Goal: Task Accomplishment & Management: Use online tool/utility

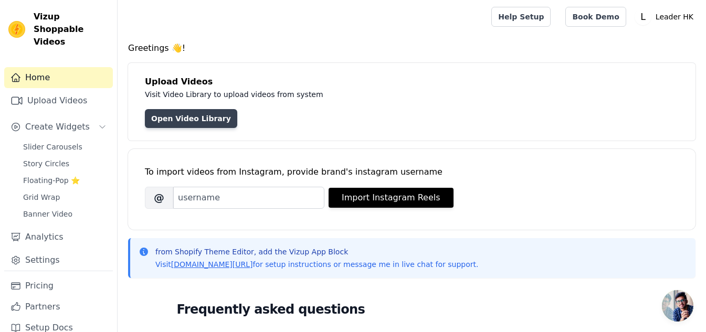
click at [186, 124] on link "Open Video Library" at bounding box center [191, 118] width 92 height 19
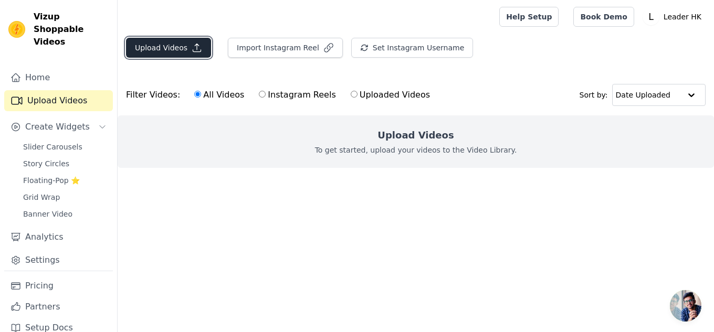
click at [177, 51] on button "Upload Videos" at bounding box center [168, 48] width 85 height 20
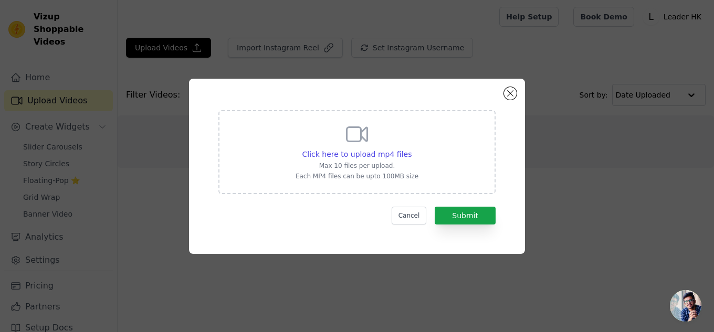
click at [360, 139] on icon at bounding box center [357, 134] width 20 height 14
click at [411, 149] on input "Click here to upload mp4 files Max 10 files per upload. Each MP4 files can be u…" at bounding box center [411, 149] width 1 height 1
type input "C:\fakepath\Tenju_1920_1080_2024newmusic.mp4"
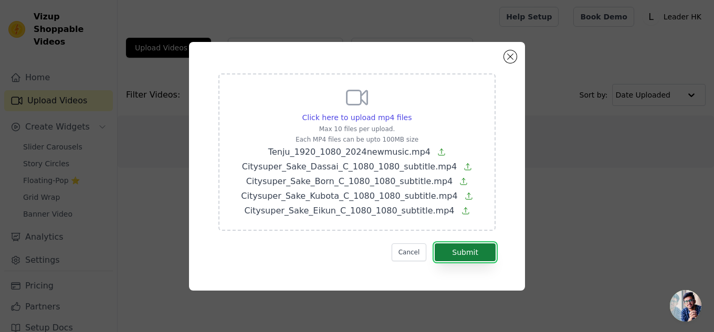
click at [454, 253] on button "Submit" at bounding box center [465, 253] width 61 height 18
click at [513, 57] on button "Close modal" at bounding box center [510, 56] width 13 height 13
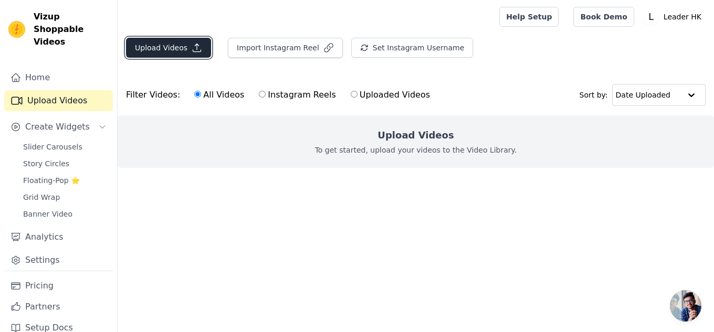
click at [158, 44] on button "Upload Videos" at bounding box center [168, 48] width 85 height 20
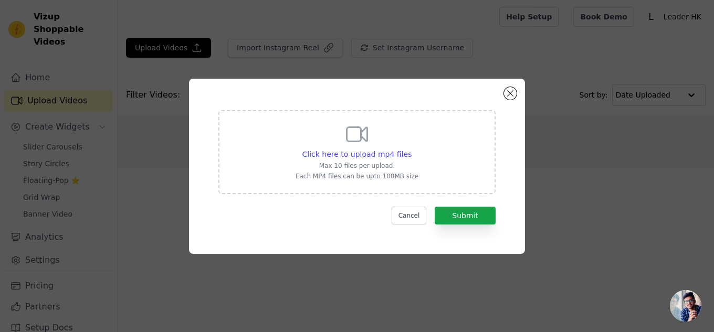
click at [346, 133] on icon at bounding box center [357, 134] width 25 height 25
click at [411, 149] on input "Click here to upload mp4 files Max 10 files per upload. Each MP4 files can be u…" at bounding box center [411, 149] width 1 height 1
type input "C:\fakepath\Citysuper_Sake_Dassai_C_1080_1080_subtitle.mp4"
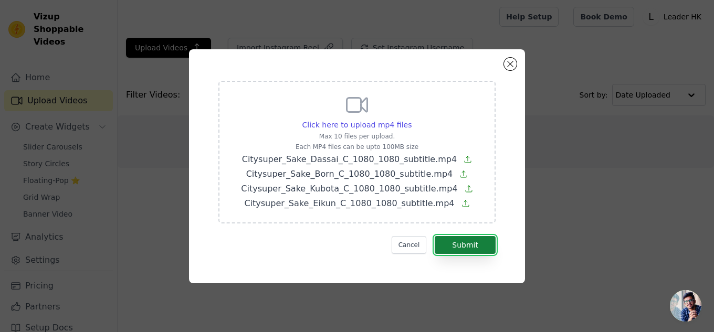
click at [469, 244] on button "Submit" at bounding box center [465, 245] width 61 height 18
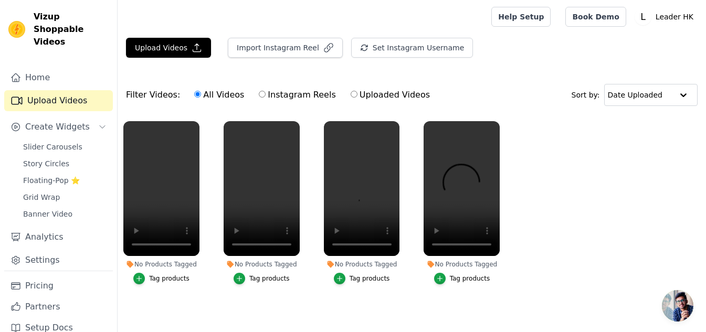
click at [582, 196] on ul "No Products Tagged Tag products No Products Tagged Tag products No Products Tag…" at bounding box center [412, 214] width 589 height 196
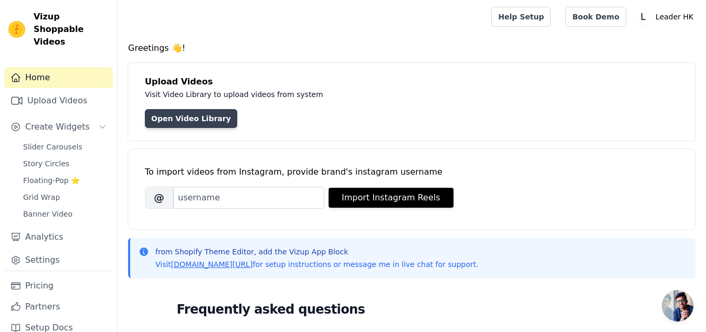
click at [161, 120] on link "Open Video Library" at bounding box center [191, 118] width 92 height 19
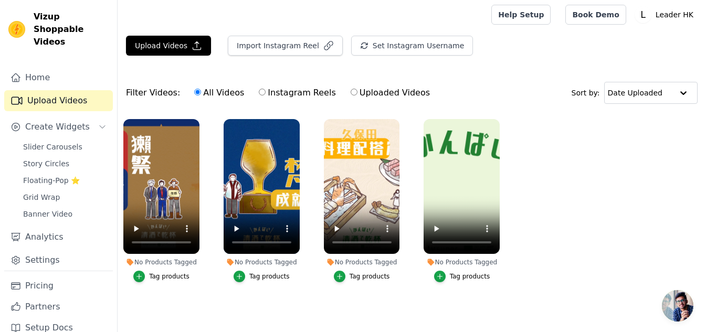
scroll to position [9, 0]
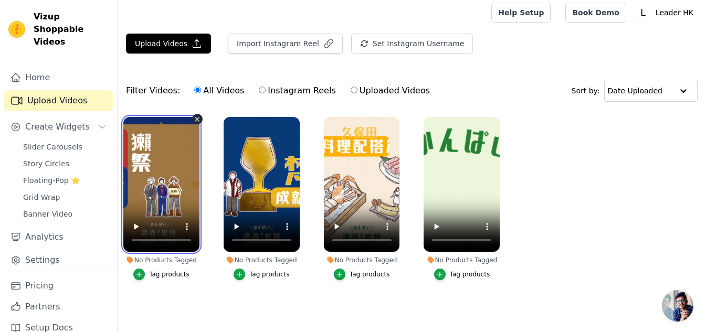
click at [195, 161] on video at bounding box center [161, 184] width 76 height 135
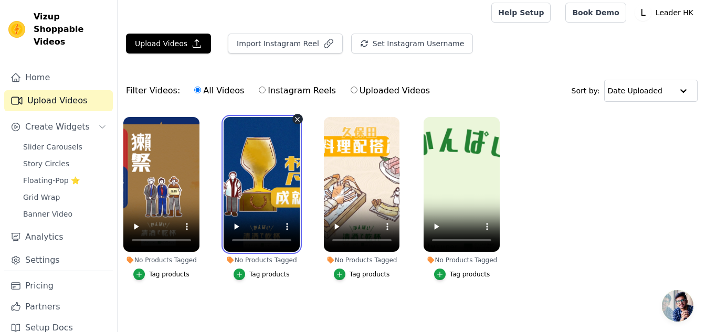
click at [268, 159] on video at bounding box center [262, 184] width 76 height 135
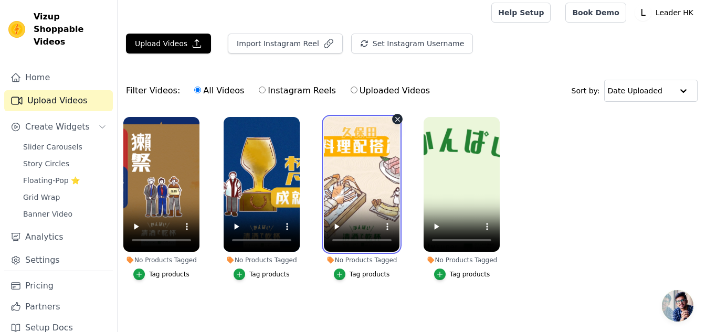
click at [353, 159] on video at bounding box center [362, 184] width 76 height 135
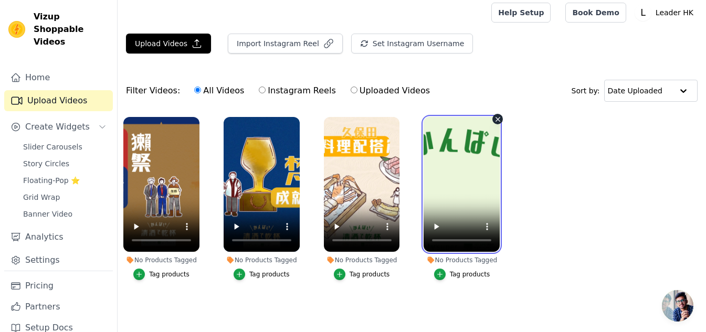
click at [451, 164] on video at bounding box center [462, 184] width 76 height 135
click at [162, 270] on div "Tag products" at bounding box center [169, 274] width 40 height 8
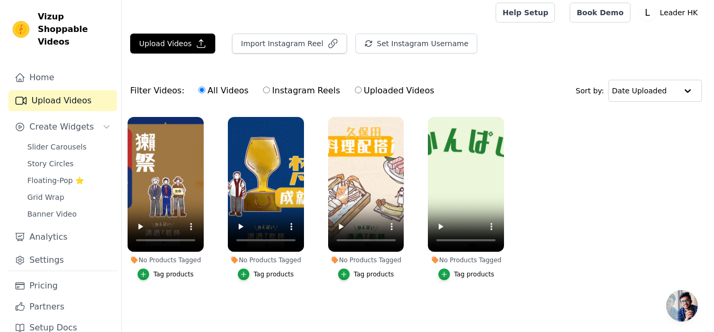
scroll to position [0, 0]
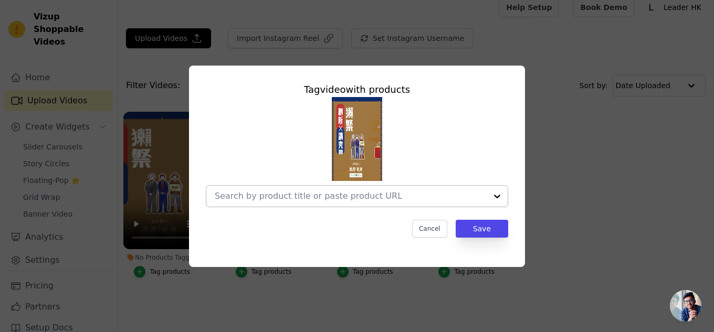
click at [344, 199] on input "No Products Tagged Tag video with products Cancel Save Tag products" at bounding box center [351, 196] width 272 height 10
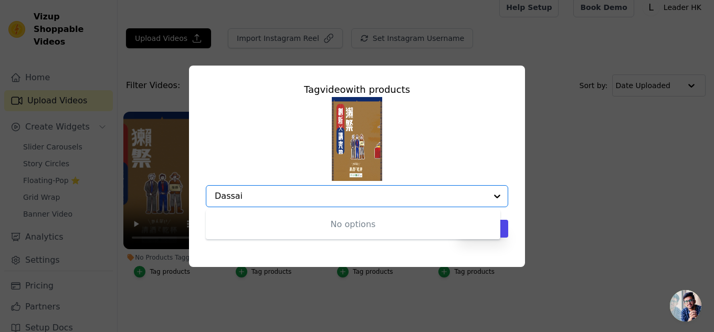
type input "Dassai"
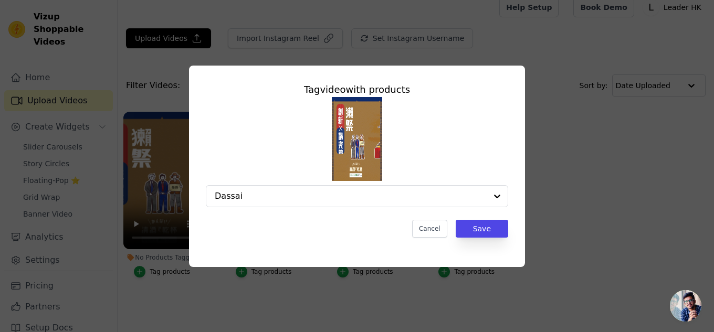
click at [359, 249] on div "Tag video with products Dassai Cancel Save" at bounding box center [357, 167] width 336 height 202
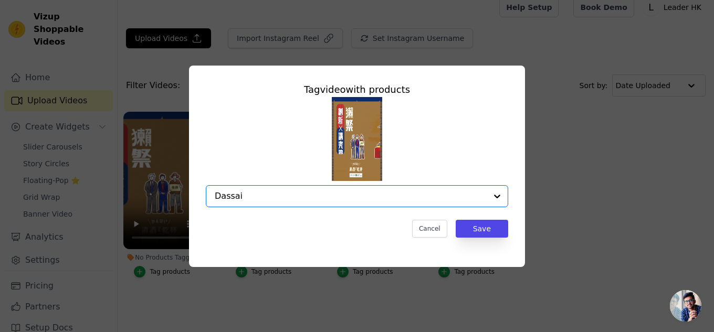
click at [340, 197] on input "Dassai" at bounding box center [351, 196] width 272 height 10
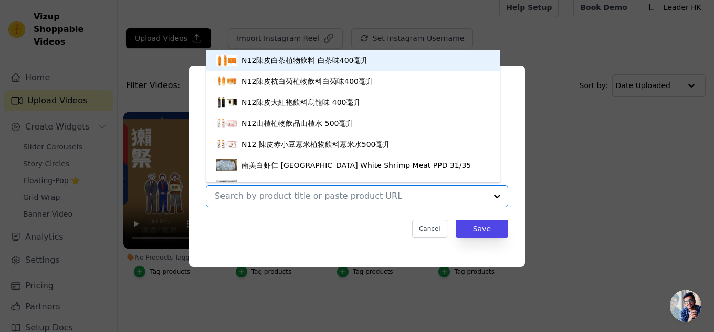
type input "S"
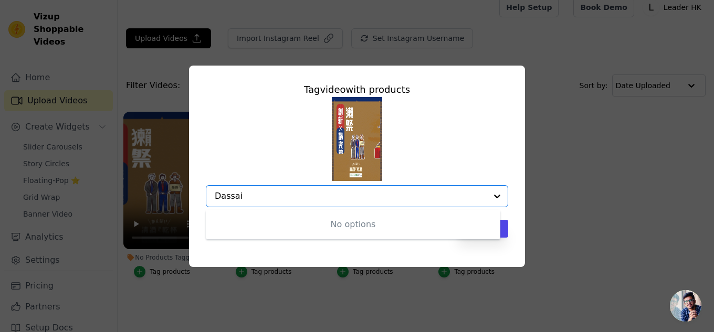
type input "Dassai"
click at [247, 202] on div "Dassai" at bounding box center [351, 196] width 272 height 21
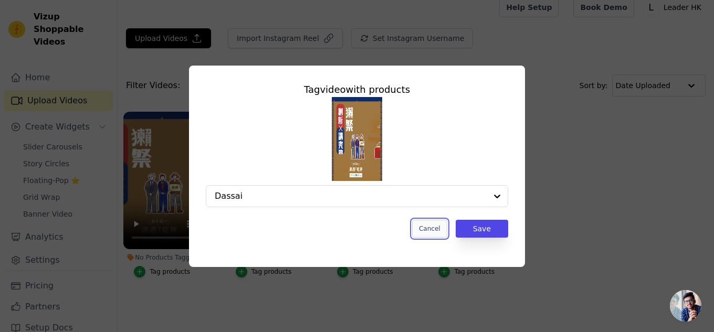
click at [431, 235] on button "Cancel" at bounding box center [429, 229] width 35 height 18
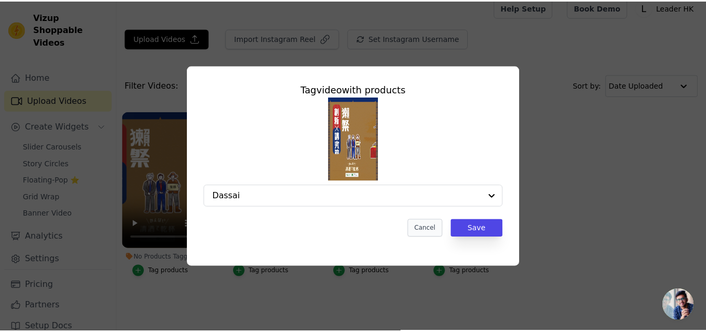
scroll to position [9, 0]
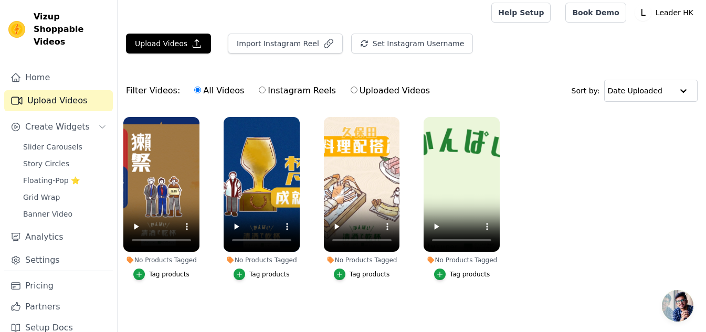
click at [166, 256] on div "No Products Tagged" at bounding box center [161, 260] width 76 height 8
click at [64, 142] on span "Slider Carousels" at bounding box center [52, 147] width 59 height 11
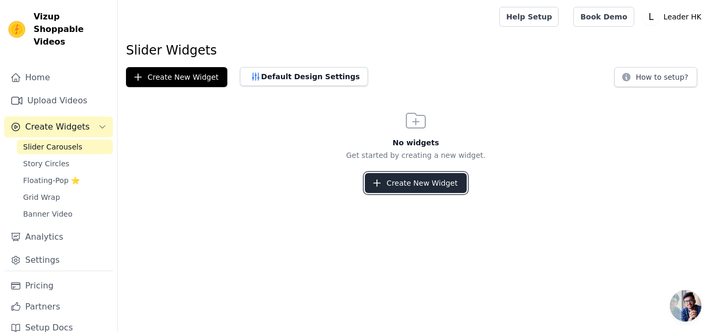
click at [419, 180] on button "Create New Widget" at bounding box center [415, 183] width 101 height 20
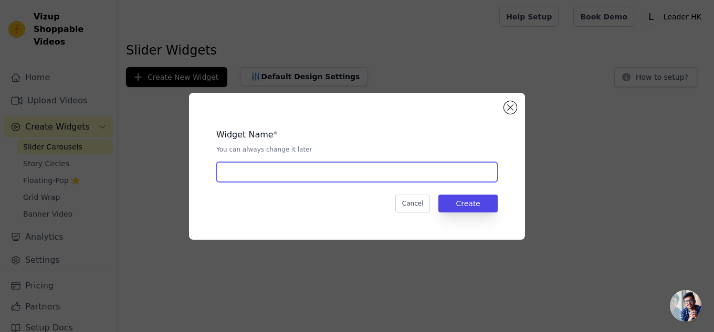
click at [319, 169] on input "text" at bounding box center [357, 172] width 282 height 20
type input "Sake Video"
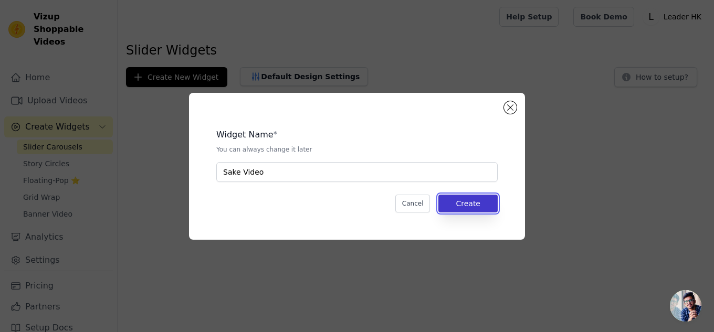
click at [473, 201] on button "Create" at bounding box center [468, 204] width 59 height 18
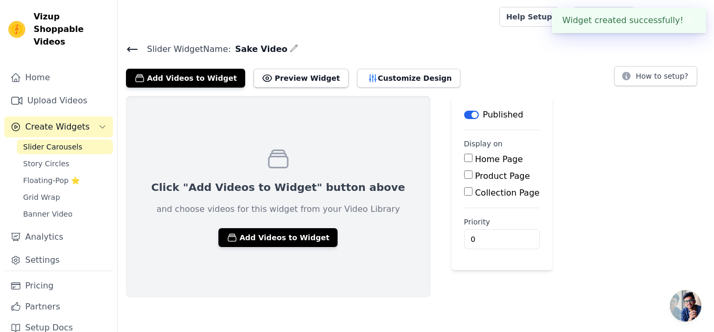
click at [475, 159] on label "Home Page" at bounding box center [499, 159] width 48 height 10
click at [464, 159] on input "Home Page" at bounding box center [468, 158] width 8 height 8
checkbox input "true"
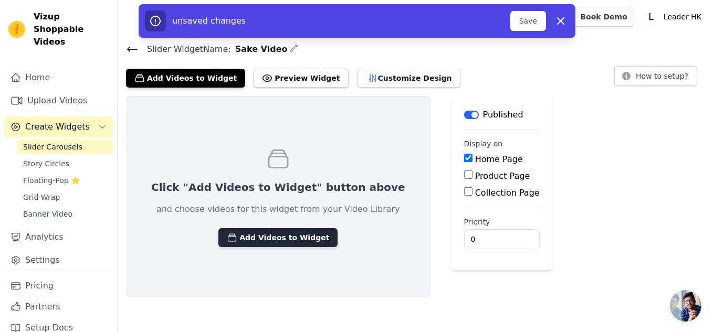
click at [252, 245] on button "Add Videos to Widget" at bounding box center [277, 237] width 119 height 19
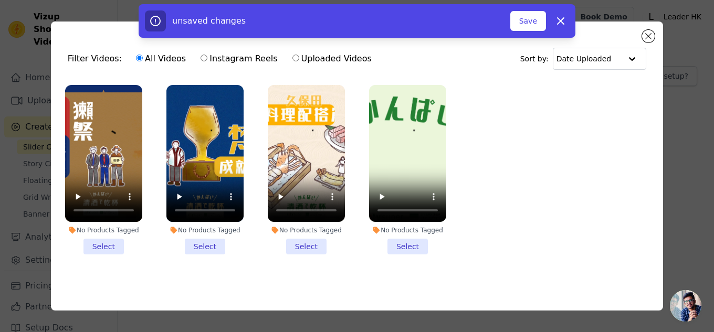
click at [107, 237] on li "No Products Tagged Select" at bounding box center [103, 170] width 77 height 170
click at [0, 0] on input "No Products Tagged Select" at bounding box center [0, 0] width 0 height 0
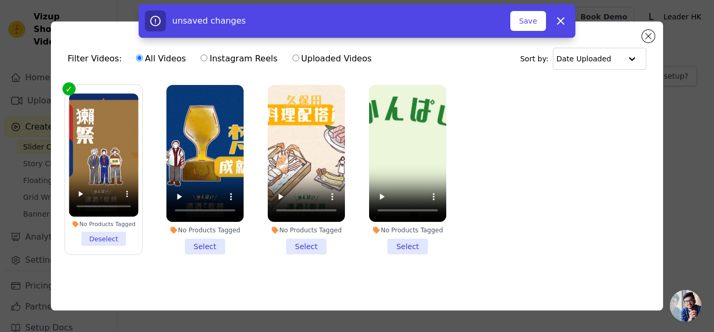
click at [209, 244] on li "No Products Tagged Select" at bounding box center [204, 170] width 77 height 170
click at [0, 0] on input "No Products Tagged Select" at bounding box center [0, 0] width 0 height 0
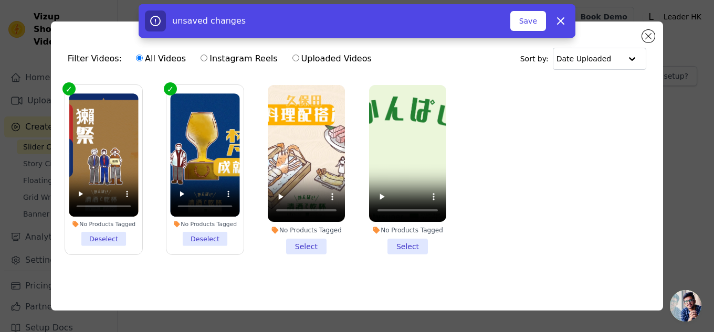
click at [304, 243] on li "No Products Tagged Select" at bounding box center [306, 170] width 77 height 170
click at [0, 0] on input "No Products Tagged Select" at bounding box center [0, 0] width 0 height 0
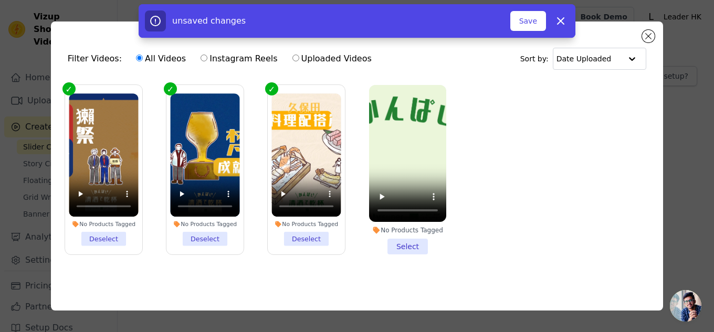
click at [394, 243] on li "No Products Tagged Select" at bounding box center [407, 170] width 77 height 170
click at [0, 0] on input "No Products Tagged Select" at bounding box center [0, 0] width 0 height 0
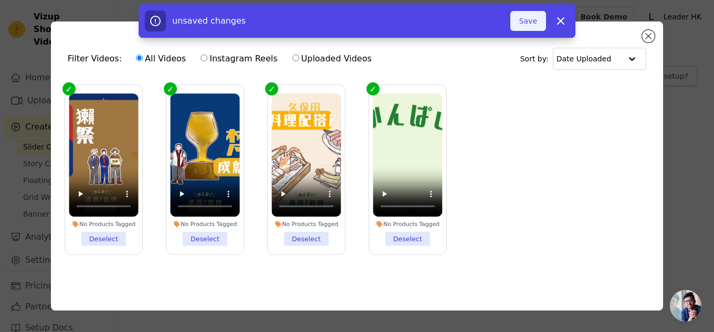
click at [529, 19] on button "Save" at bounding box center [529, 21] width 36 height 20
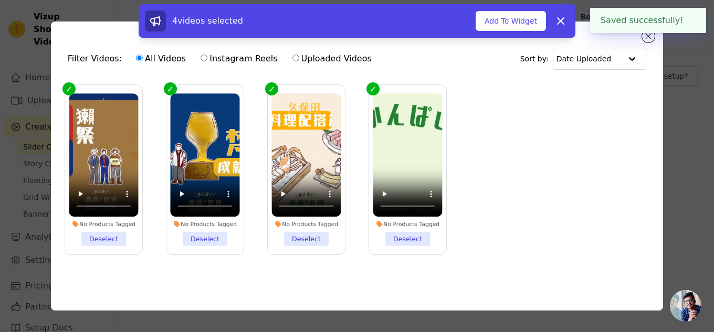
click at [649, 38] on div "4 videos selected Add To Widget Dismiss" at bounding box center [357, 23] width 714 height 38
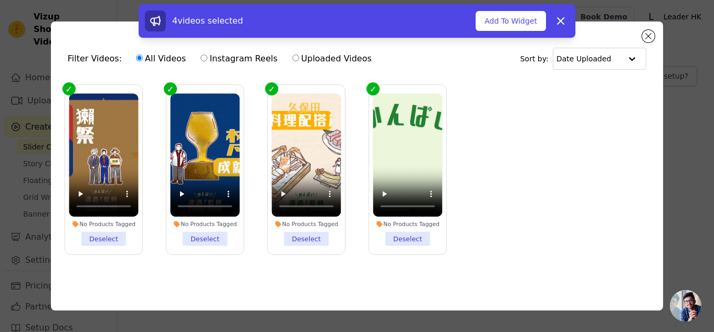
click at [651, 31] on div "4 videos selected Add To Widget Dismiss" at bounding box center [357, 23] width 714 height 38
click at [557, 24] on icon at bounding box center [561, 21] width 13 height 13
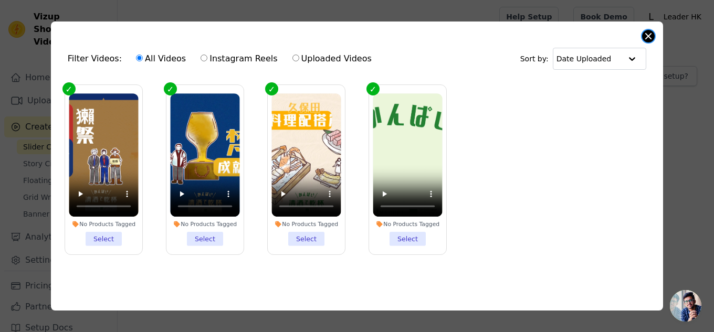
click at [651, 33] on button "Close modal" at bounding box center [648, 36] width 13 height 13
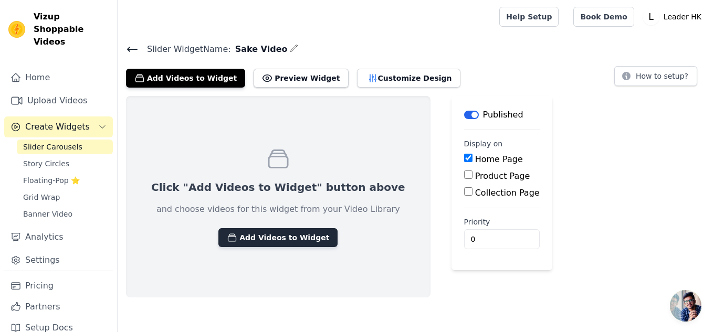
click at [262, 233] on button "Add Videos to Widget" at bounding box center [277, 237] width 119 height 19
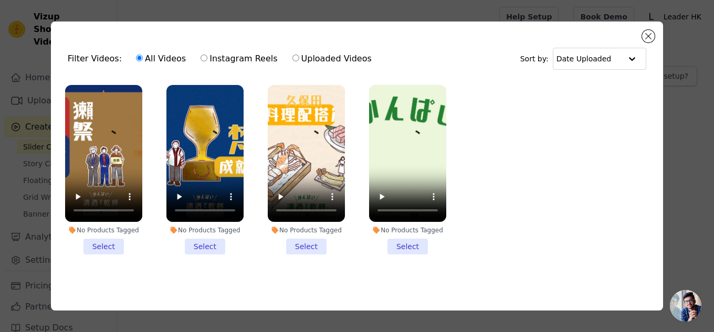
click at [109, 242] on li "No Products Tagged Select" at bounding box center [103, 170] width 77 height 170
click at [0, 0] on input "No Products Tagged Select" at bounding box center [0, 0] width 0 height 0
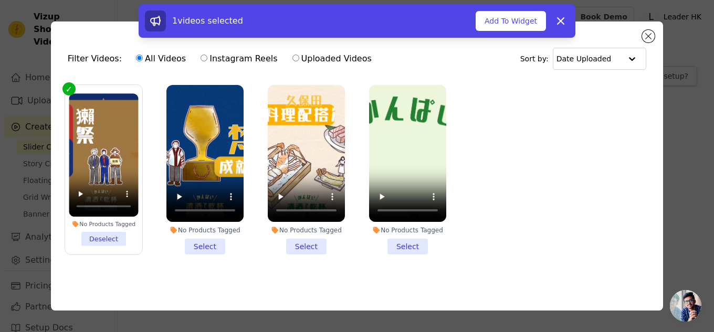
click at [221, 240] on li "No Products Tagged Select" at bounding box center [204, 170] width 77 height 170
click at [0, 0] on input "No Products Tagged Select" at bounding box center [0, 0] width 0 height 0
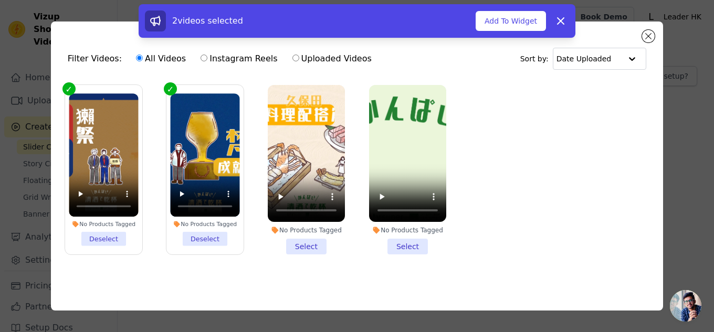
click at [298, 239] on li "No Products Tagged Select" at bounding box center [306, 170] width 77 height 170
click at [0, 0] on input "No Products Tagged Select" at bounding box center [0, 0] width 0 height 0
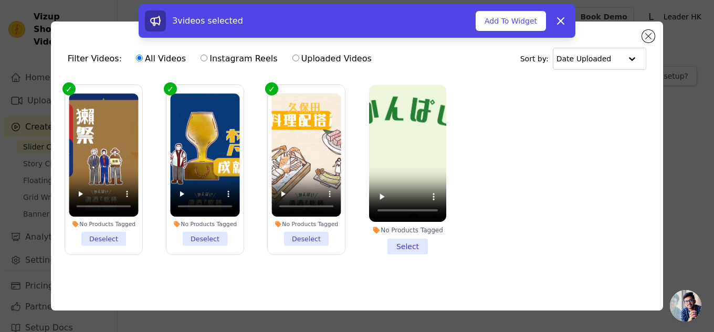
click at [401, 242] on li "No Products Tagged Select" at bounding box center [407, 170] width 77 height 170
click at [0, 0] on input "No Products Tagged Select" at bounding box center [0, 0] width 0 height 0
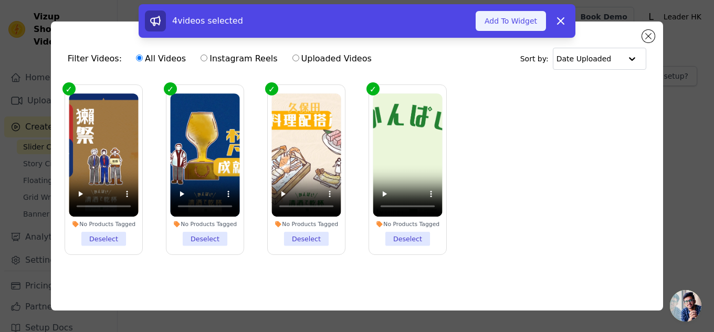
click at [518, 21] on button "Add To Widget" at bounding box center [511, 21] width 70 height 20
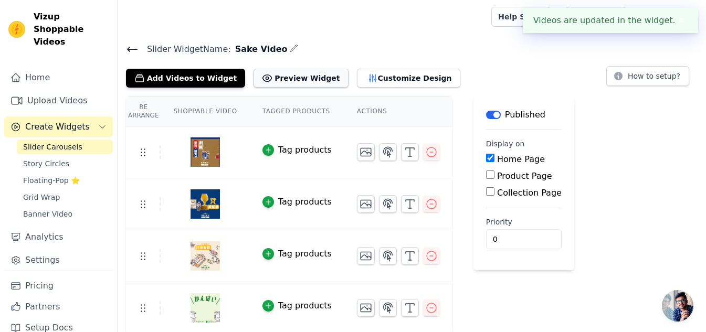
click at [288, 76] on button "Preview Widget" at bounding box center [301, 78] width 95 height 19
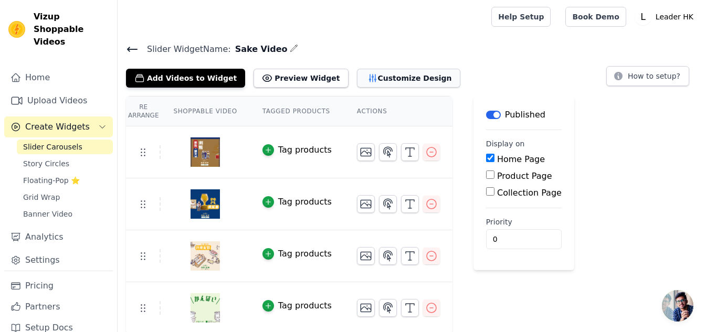
click at [385, 78] on button "Customize Design" at bounding box center [408, 78] width 103 height 19
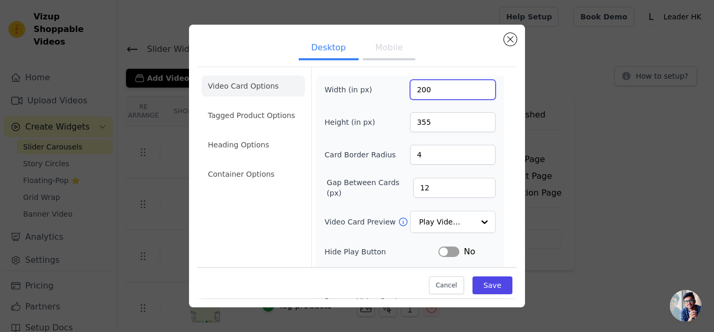
drag, startPoint x: 433, startPoint y: 89, endPoint x: 358, endPoint y: 86, distance: 75.2
click at [358, 86] on div "Width (in px) 200" at bounding box center [410, 90] width 171 height 20
type input "250"
type input "480"
click at [429, 90] on input "250" at bounding box center [453, 90] width 86 height 20
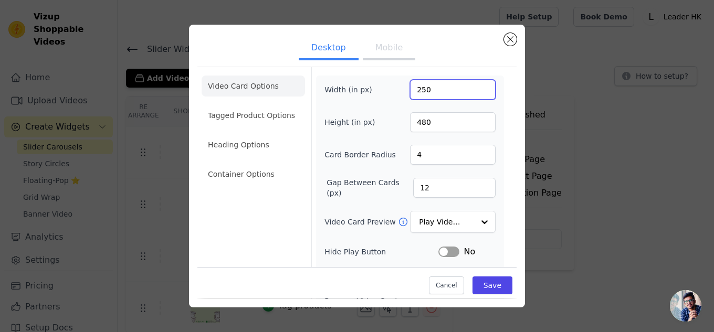
drag, startPoint x: 369, startPoint y: 85, endPoint x: 328, endPoint y: 80, distance: 41.8
click at [366, 83] on div "Width (in px) 250" at bounding box center [410, 90] width 171 height 20
type input "150"
drag, startPoint x: 366, startPoint y: 117, endPoint x: 310, endPoint y: 111, distance: 56.0
click at [317, 114] on div "Width (in px) 150 Height (in px) 480 Card Border Radius 4 Gap Between Cards (px…" at bounding box center [410, 236] width 188 height 321
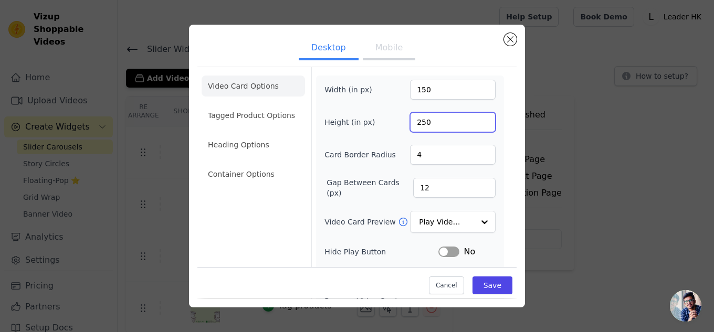
type input "250"
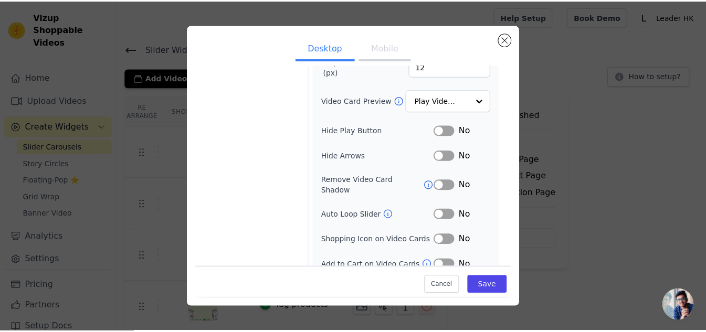
scroll to position [124, 0]
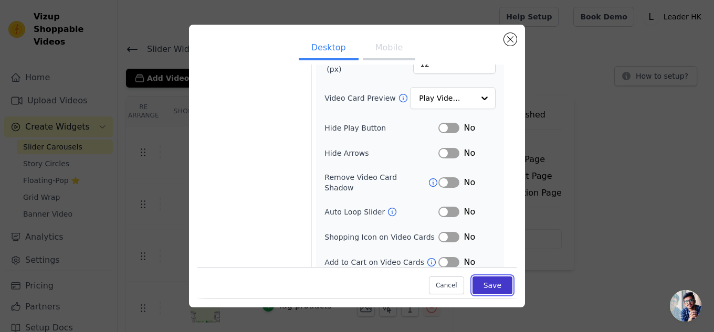
click at [493, 288] on button "Save" at bounding box center [493, 286] width 40 height 18
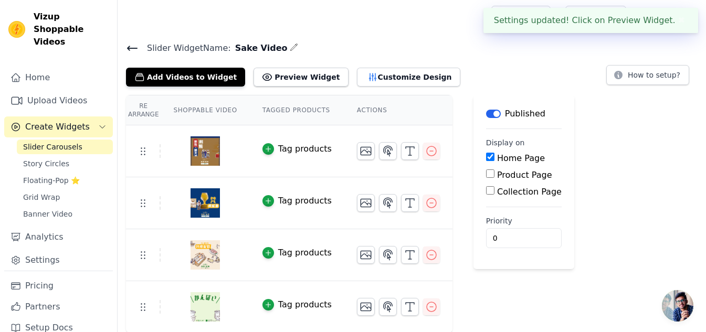
scroll to position [2, 0]
click at [276, 73] on button "Preview Widget" at bounding box center [301, 76] width 95 height 19
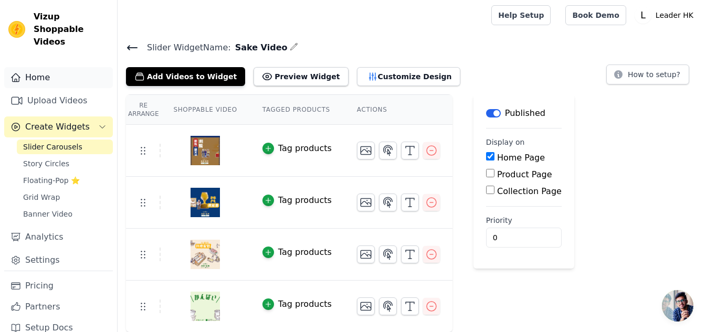
click at [30, 67] on link "Home" at bounding box center [58, 77] width 109 height 21
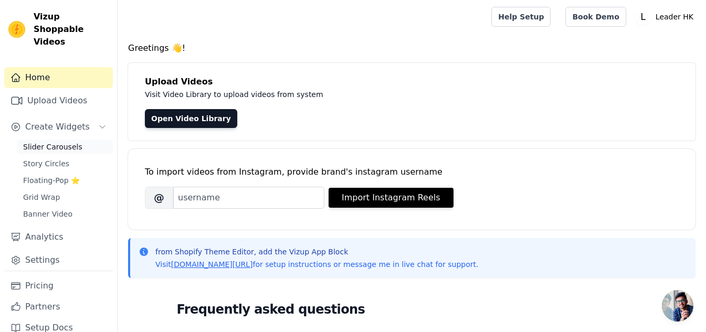
click at [49, 142] on span "Slider Carousels" at bounding box center [52, 147] width 59 height 11
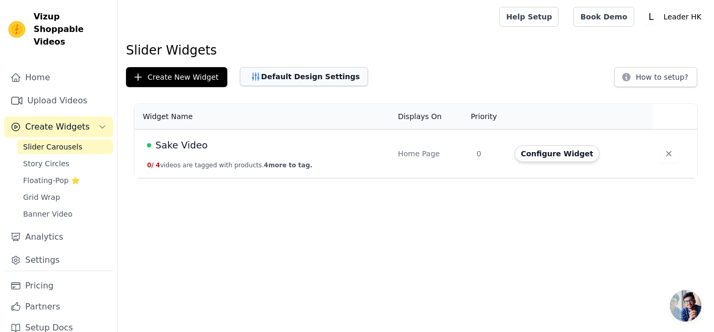
click at [291, 76] on button "Default Design Settings" at bounding box center [304, 76] width 128 height 19
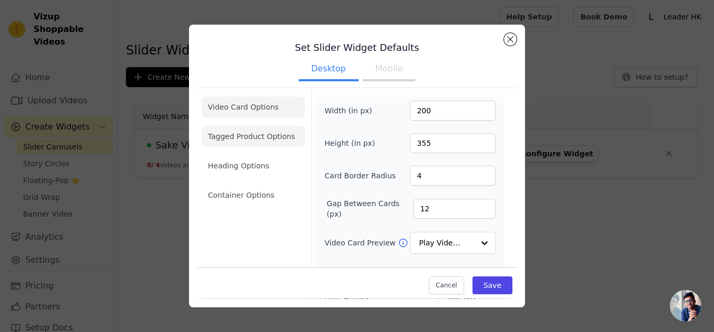
click at [264, 185] on li "Tagged Product Options" at bounding box center [253, 195] width 103 height 21
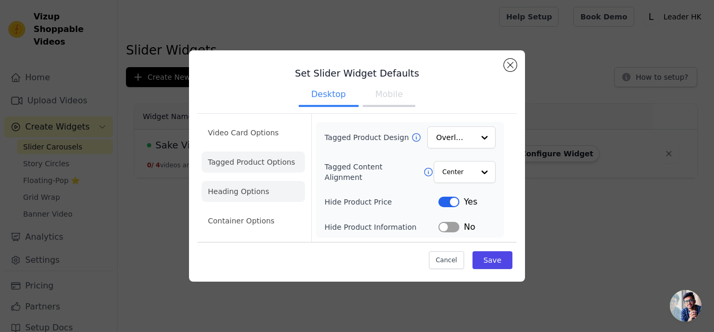
click at [236, 195] on li "Heading Options" at bounding box center [253, 191] width 103 height 21
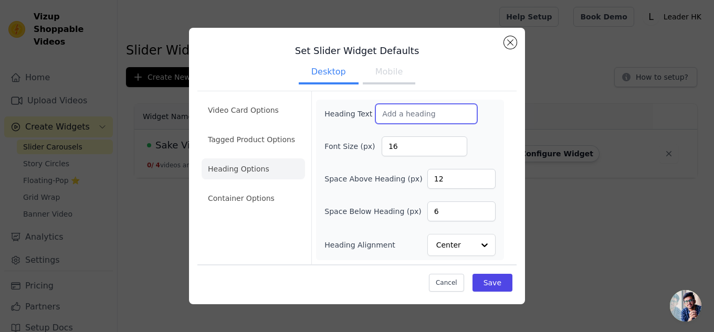
click at [401, 111] on input "Heading Text" at bounding box center [427, 114] width 102 height 20
click at [391, 114] on input "Heading Text" at bounding box center [427, 114] width 102 height 20
click at [395, 114] on input "Heading Text" at bounding box center [427, 114] width 102 height 20
click at [402, 117] on input "Heading Text" at bounding box center [427, 114] width 102 height 20
click at [404, 114] on input "Heading Text" at bounding box center [427, 114] width 102 height 20
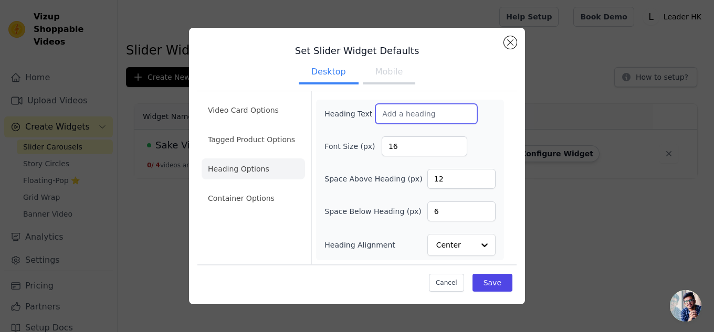
drag, startPoint x: 399, startPoint y: 115, endPoint x: 461, endPoint y: 114, distance: 62.5
click at [461, 114] on input "Heading Text" at bounding box center [427, 114] width 102 height 20
click at [259, 188] on li "Tagged Product Options" at bounding box center [253, 198] width 103 height 21
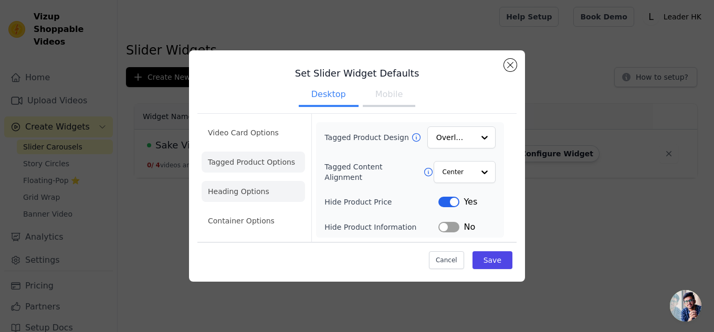
click at [251, 188] on li "Heading Options" at bounding box center [253, 191] width 103 height 21
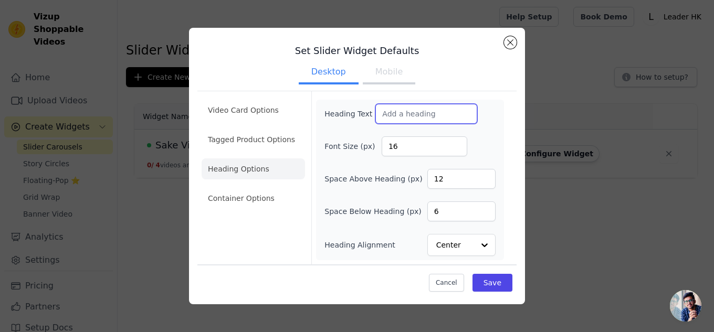
click at [403, 114] on input "Heading Text" at bounding box center [427, 114] width 102 height 20
click at [263, 201] on li "Container Options" at bounding box center [253, 198] width 103 height 21
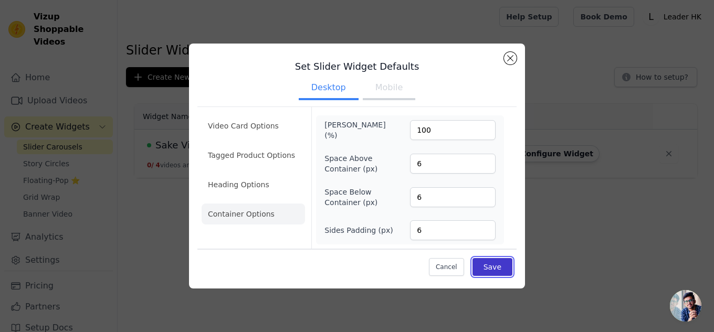
click at [497, 272] on button "Save" at bounding box center [493, 267] width 40 height 18
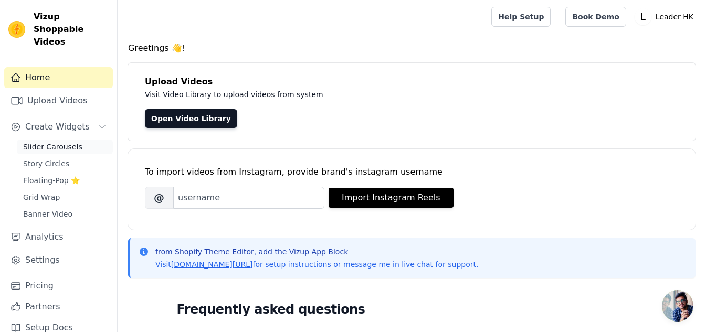
click at [49, 142] on span "Slider Carousels" at bounding box center [52, 147] width 59 height 11
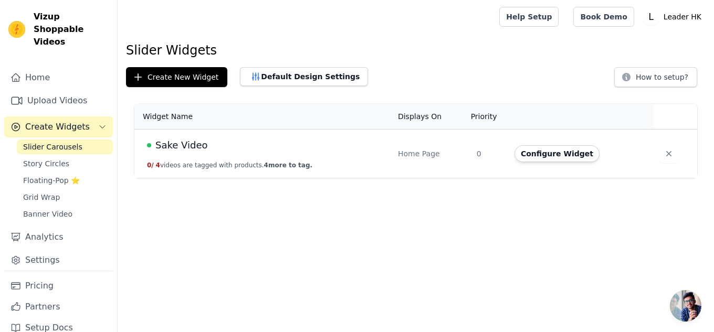
click at [297, 150] on div "Sake Video" at bounding box center [266, 145] width 238 height 15
click at [193, 144] on span "Sake Video" at bounding box center [181, 145] width 52 height 15
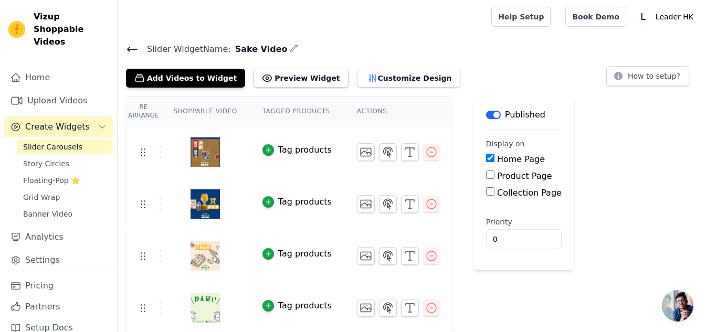
scroll to position [2, 0]
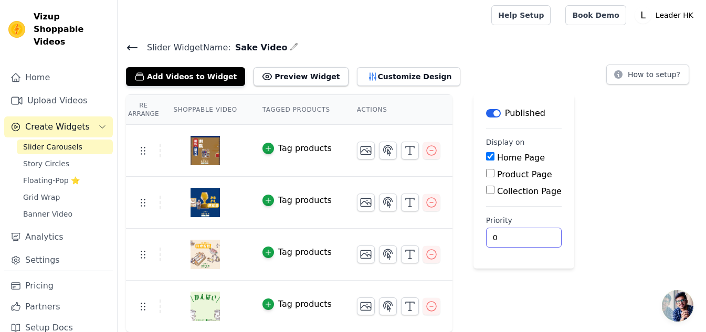
click at [512, 236] on input "0" at bounding box center [524, 238] width 76 height 20
click at [184, 73] on button "Add Videos to Widget" at bounding box center [185, 76] width 119 height 19
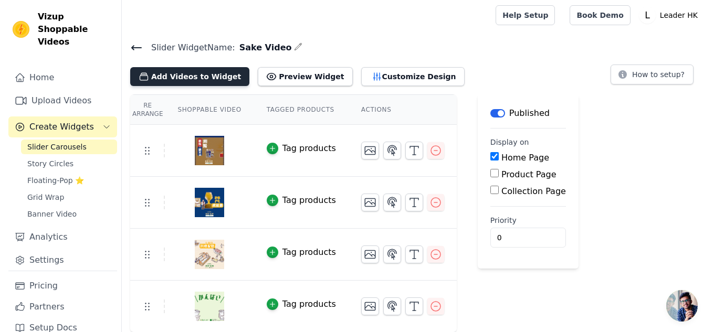
scroll to position [0, 0]
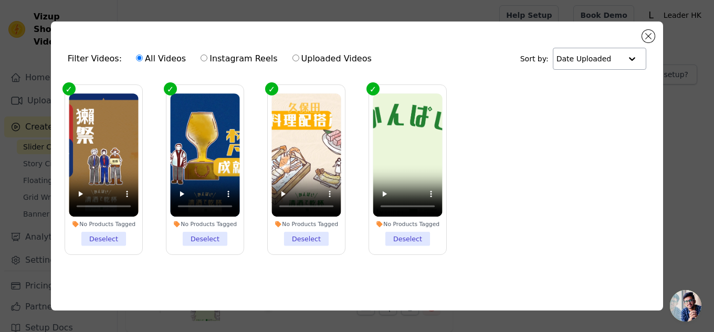
click at [629, 55] on div at bounding box center [632, 58] width 21 height 21
click at [630, 55] on div at bounding box center [632, 58] width 21 height 21
click at [645, 34] on button "Close modal" at bounding box center [648, 36] width 13 height 13
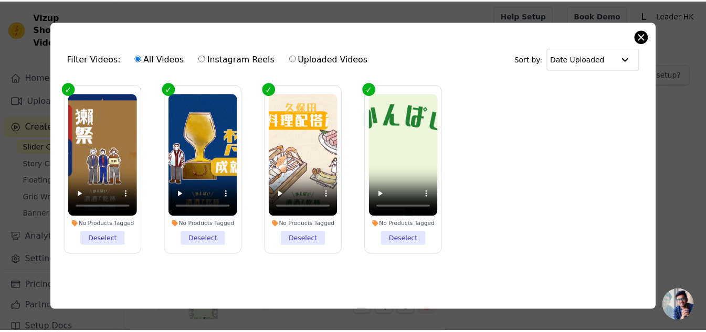
scroll to position [2, 0]
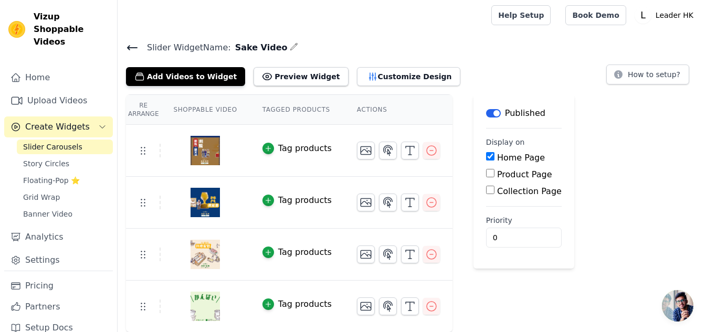
click at [497, 174] on label "Product Page" at bounding box center [524, 175] width 55 height 10
click at [492, 174] on input "Product Page" at bounding box center [490, 173] width 8 height 8
checkbox input "true"
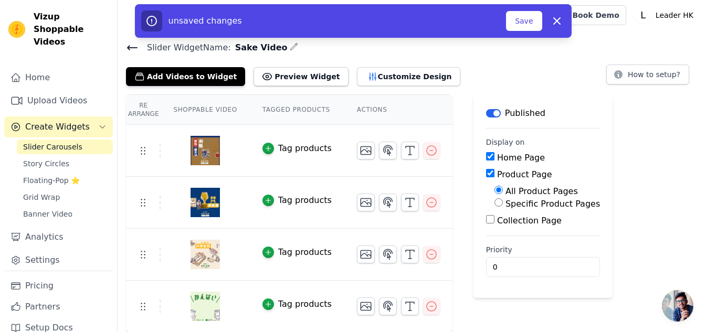
click at [497, 159] on label "Home Page" at bounding box center [521, 158] width 48 height 10
click at [491, 159] on input "Home Page" at bounding box center [490, 156] width 8 height 8
click at [497, 155] on label "Home Page" at bounding box center [521, 158] width 48 height 10
click at [489, 155] on input "Home Page" at bounding box center [490, 156] width 8 height 8
checkbox input "true"
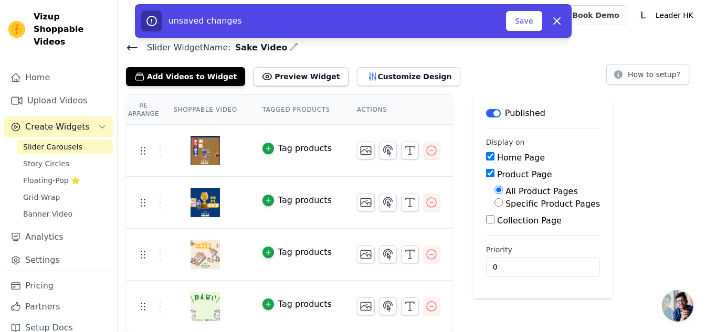
click at [486, 172] on input "Product Page" at bounding box center [490, 173] width 8 height 8
checkbox input "false"
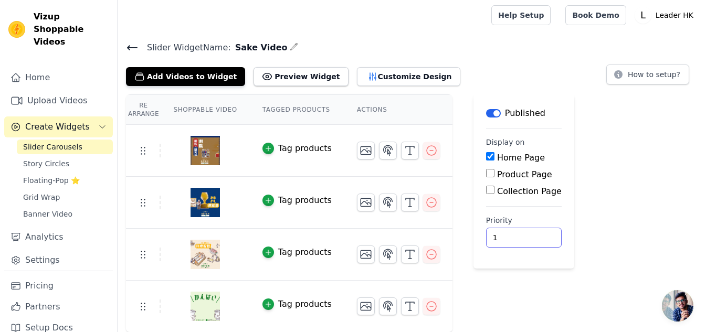
type input "1"
click at [516, 234] on input "1" at bounding box center [524, 238] width 76 height 20
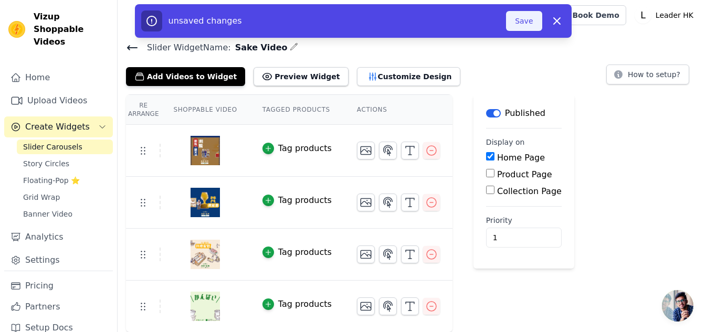
click at [526, 22] on button "Save" at bounding box center [524, 21] width 36 height 20
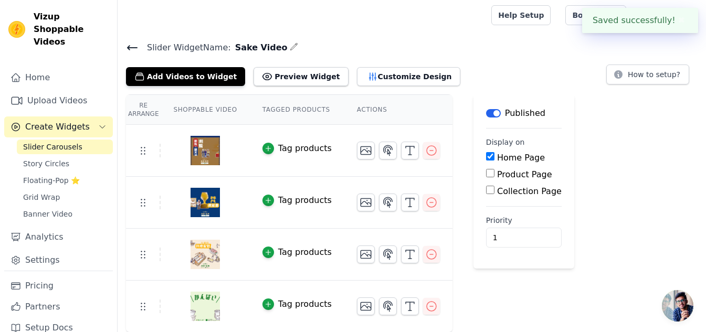
click at [576, 56] on div "Slider Widget Name: Sake Video Add Videos to Widget Preview Widget Customize De…" at bounding box center [412, 63] width 589 height 46
click at [680, 20] on button "✖" at bounding box center [682, 20] width 12 height 13
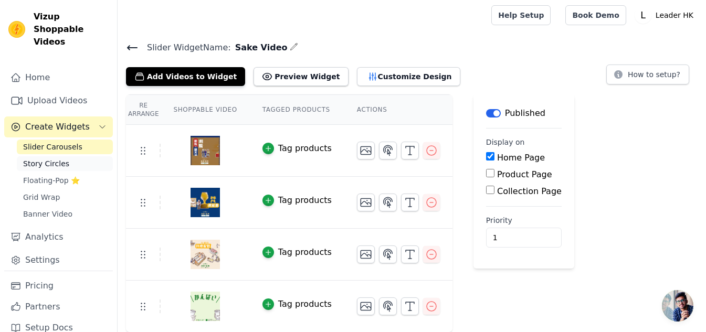
click at [51, 159] on span "Story Circles" at bounding box center [46, 164] width 46 height 11
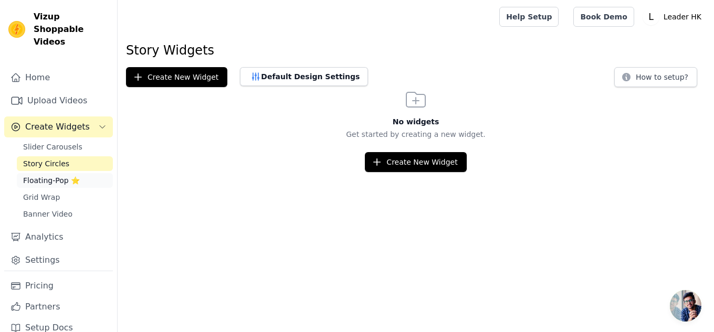
click at [42, 175] on span "Floating-Pop ⭐" at bounding box center [51, 180] width 57 height 11
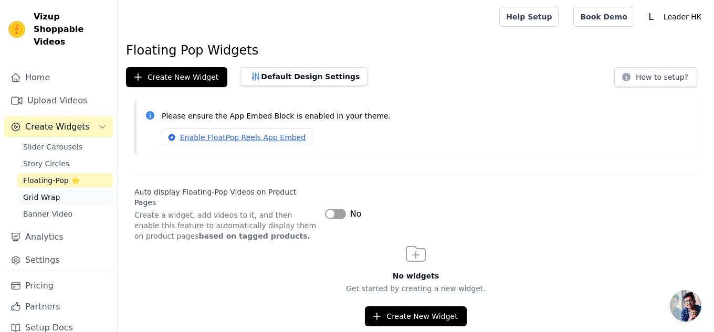
click at [42, 192] on span "Grid Wrap" at bounding box center [41, 197] width 37 height 11
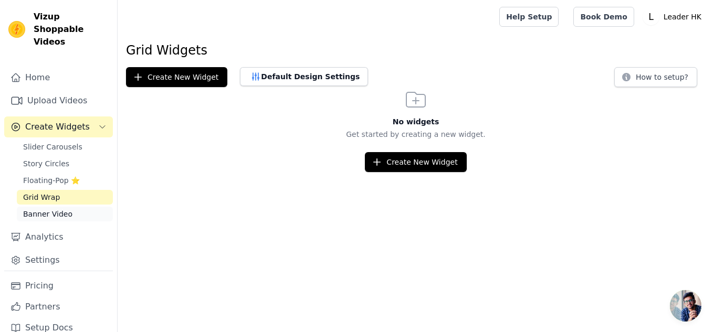
click at [43, 209] on span "Banner Video" at bounding box center [47, 214] width 49 height 11
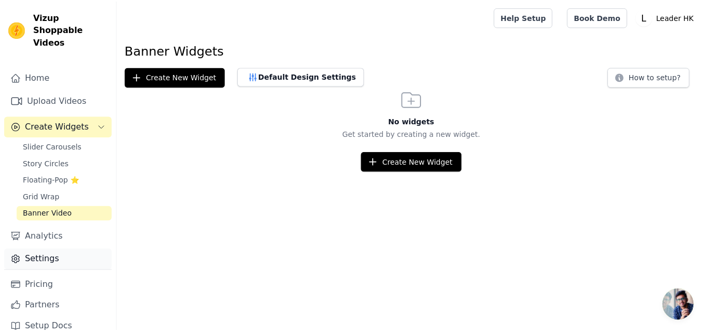
scroll to position [2, 0]
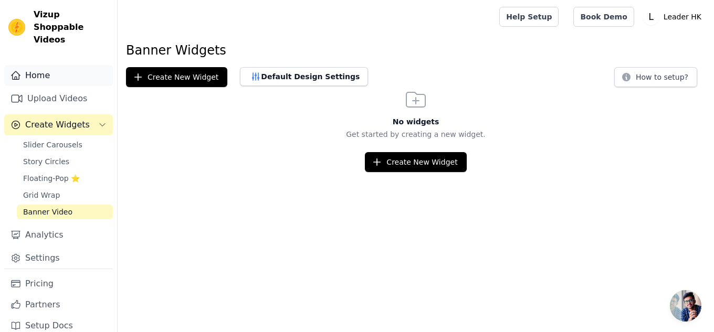
click at [42, 65] on link "Home" at bounding box center [58, 75] width 109 height 21
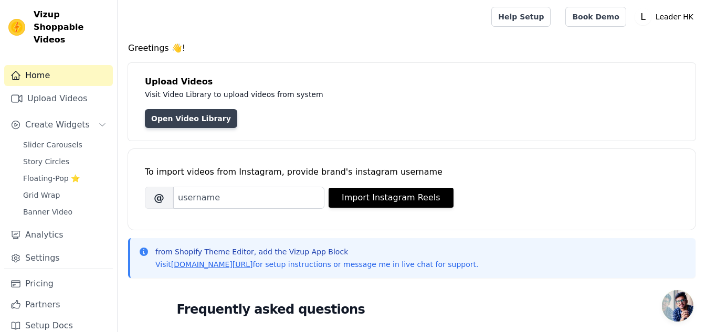
click at [189, 111] on link "Open Video Library" at bounding box center [191, 118] width 92 height 19
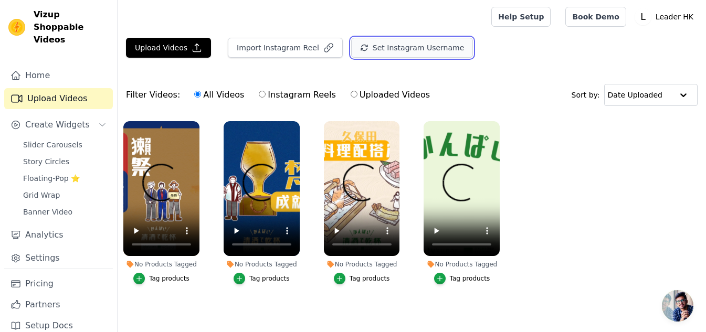
click at [378, 53] on button "Set Instagram Username" at bounding box center [412, 48] width 122 height 20
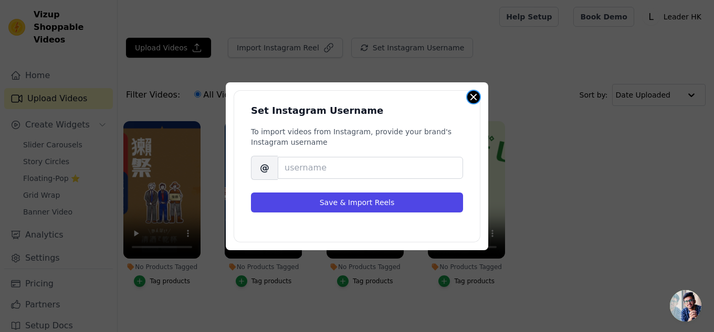
click at [473, 97] on button "Close modal" at bounding box center [473, 97] width 13 height 13
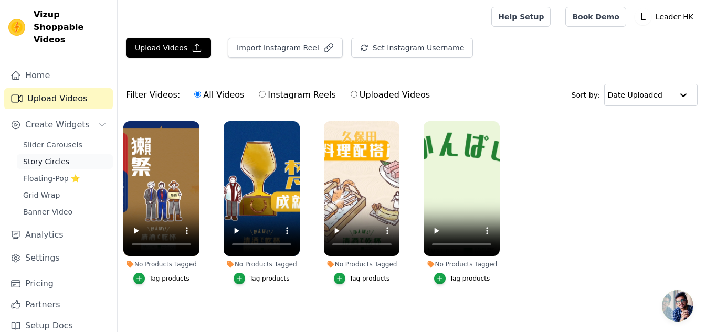
click at [41, 157] on span "Story Circles" at bounding box center [46, 162] width 46 height 11
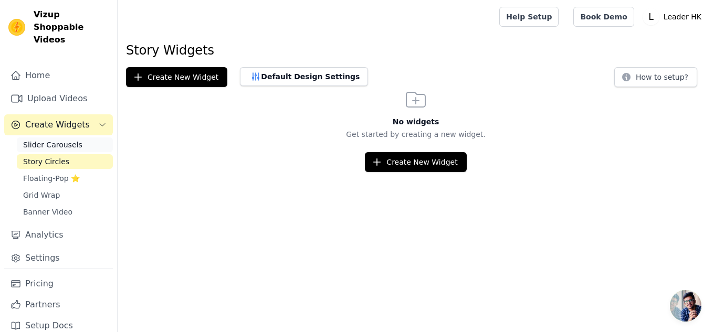
click at [43, 140] on span "Slider Carousels" at bounding box center [52, 145] width 59 height 11
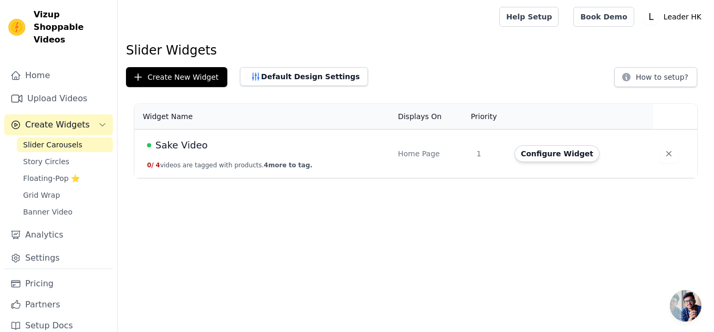
click at [98, 121] on icon "Sidebar" at bounding box center [102, 125] width 8 height 8
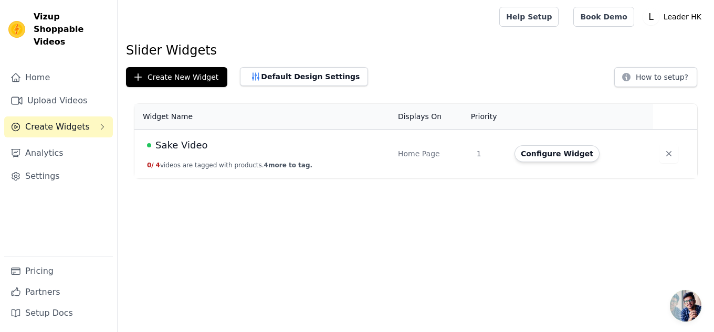
click at [97, 117] on button "Create Widgets" at bounding box center [58, 127] width 109 height 21
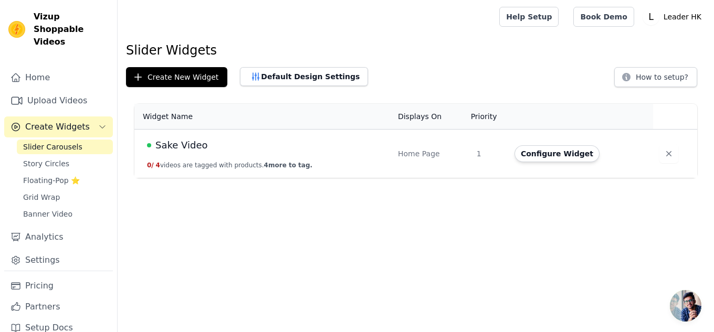
click at [174, 149] on span "Sake Video" at bounding box center [181, 145] width 52 height 15
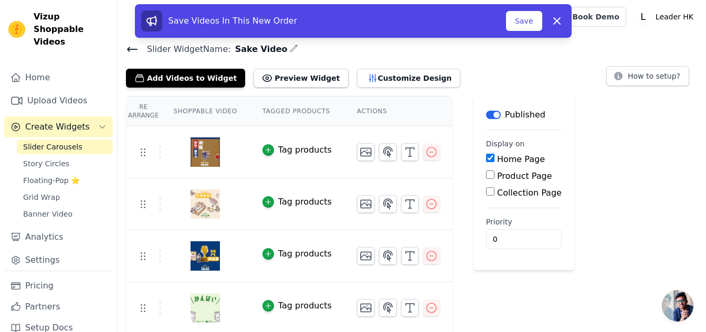
scroll to position [2, 0]
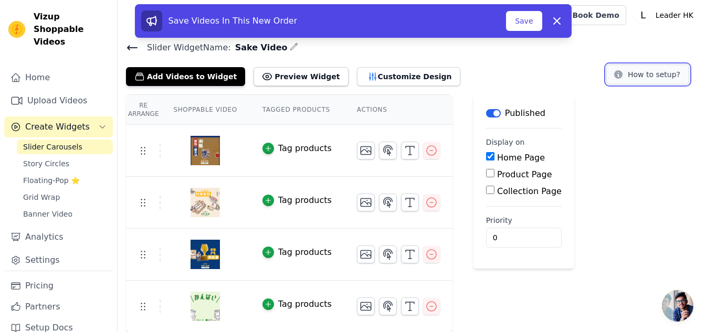
click at [644, 75] on button "How to setup?" at bounding box center [648, 75] width 83 height 20
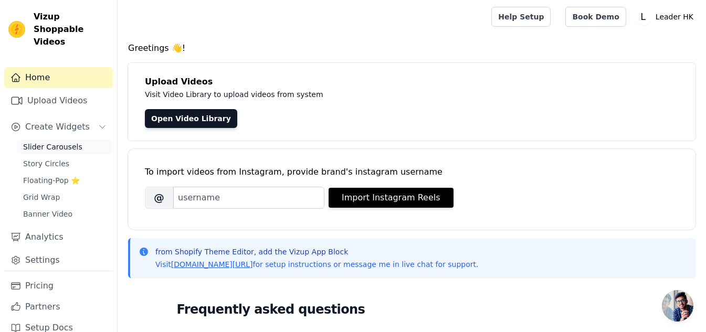
click at [54, 140] on link "Slider Carousels" at bounding box center [65, 147] width 96 height 15
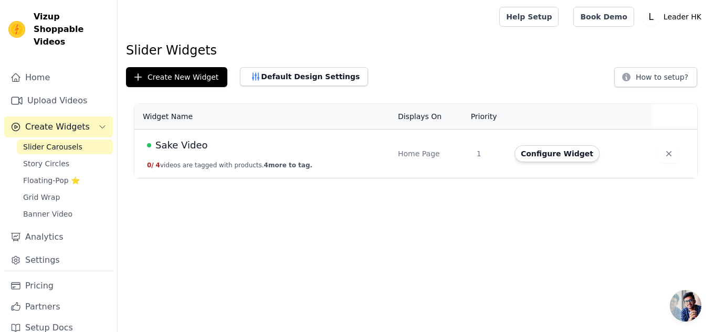
click at [172, 145] on span "Sake Video" at bounding box center [181, 145] width 52 height 15
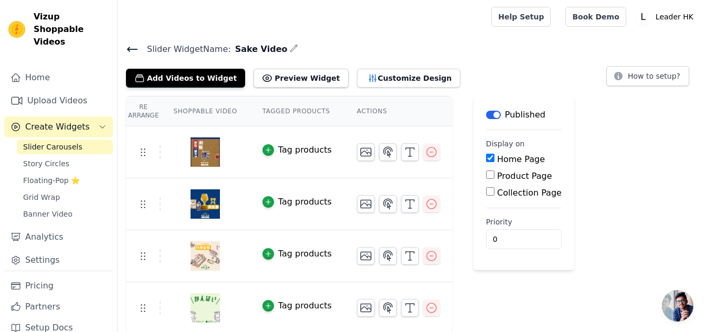
click at [47, 142] on span "Slider Carousels" at bounding box center [52, 147] width 59 height 11
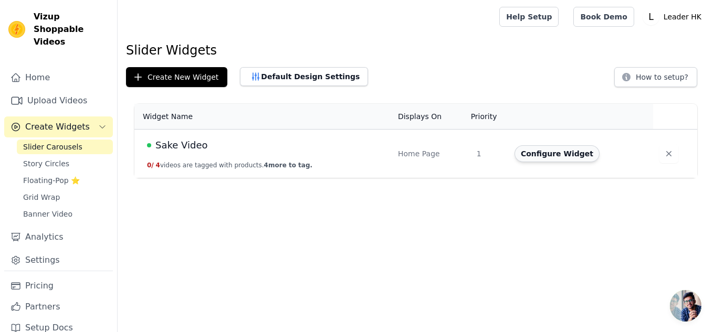
click at [542, 152] on button "Configure Widget" at bounding box center [557, 153] width 85 height 17
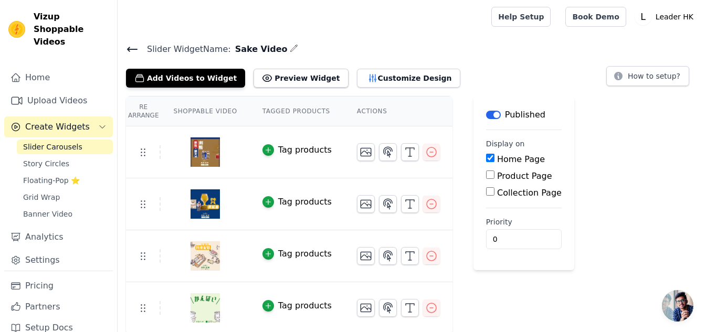
scroll to position [2, 0]
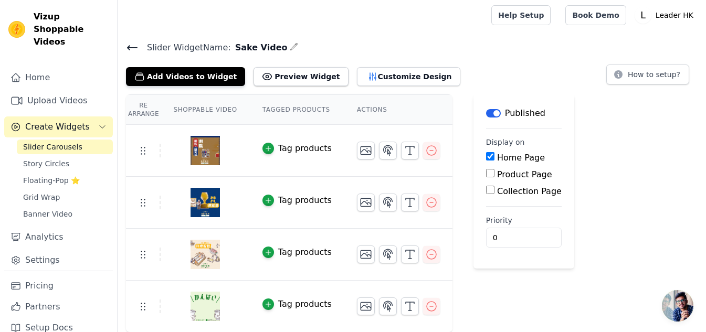
click at [486, 112] on button "Label" at bounding box center [493, 113] width 15 height 8
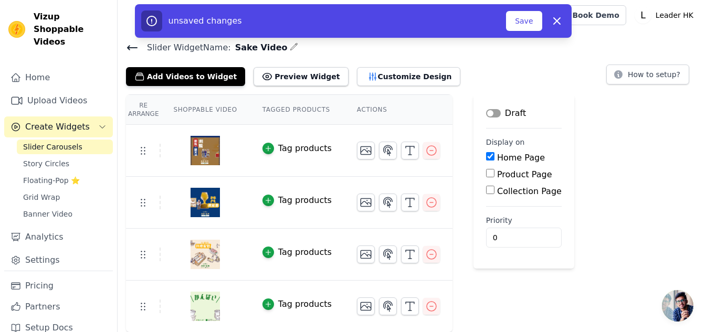
click at [486, 115] on button "Label" at bounding box center [493, 113] width 15 height 8
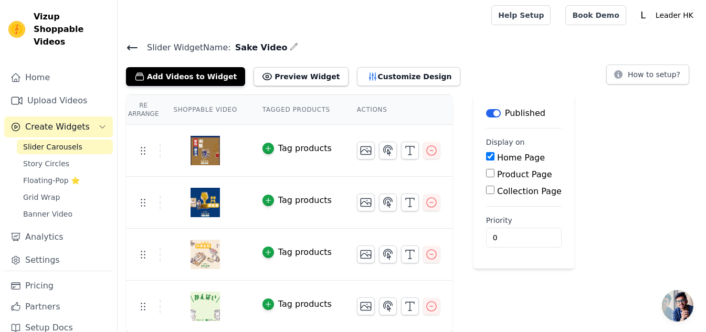
scroll to position [0, 0]
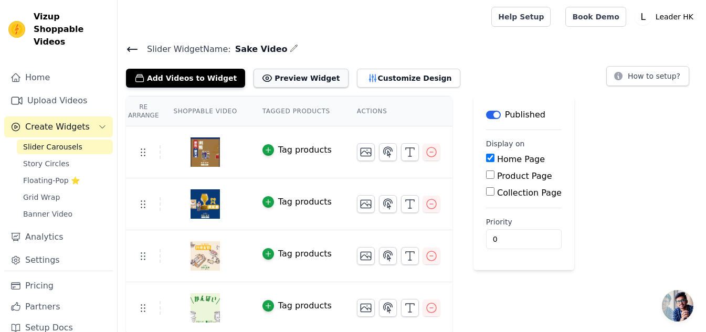
click at [291, 75] on button "Preview Widget" at bounding box center [301, 78] width 95 height 19
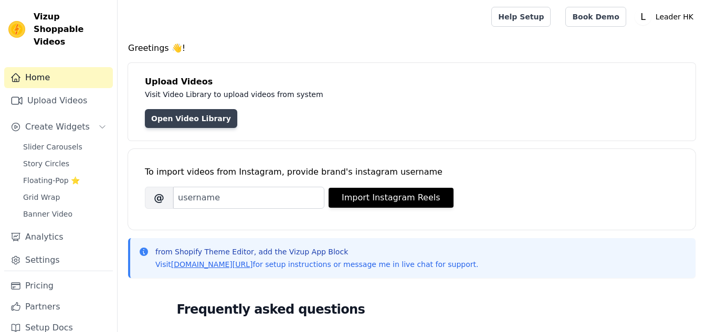
click at [187, 117] on link "Open Video Library" at bounding box center [191, 118] width 92 height 19
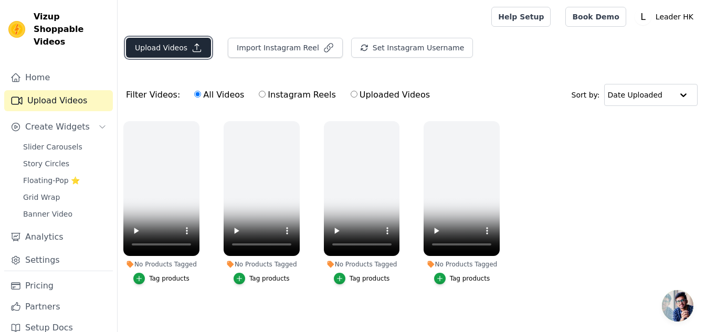
click at [176, 48] on button "Upload Videos" at bounding box center [168, 48] width 85 height 20
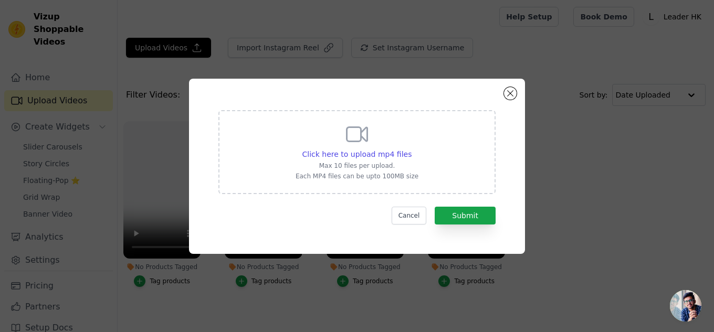
click at [357, 143] on icon at bounding box center [357, 134] width 25 height 25
click at [411, 149] on input "Click here to upload mp4 files Max 10 files per upload. Each MP4 files can be u…" at bounding box center [411, 149] width 1 height 1
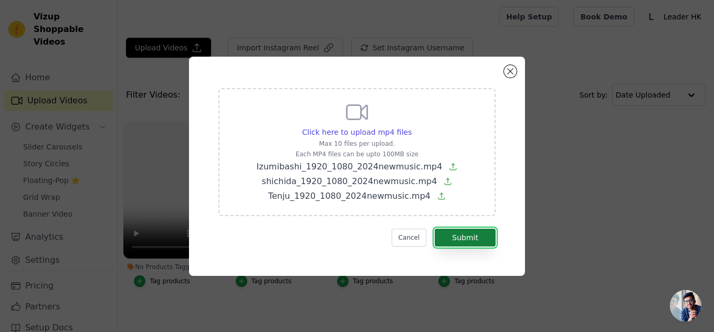
click at [468, 237] on button "Submit" at bounding box center [465, 238] width 61 height 18
click at [438, 198] on icon at bounding box center [442, 196] width 8 height 8
click at [412, 127] on input "Click here to upload mp4 files Max 10 files per upload. Each MP4 files can be u…" at bounding box center [411, 127] width 1 height 1
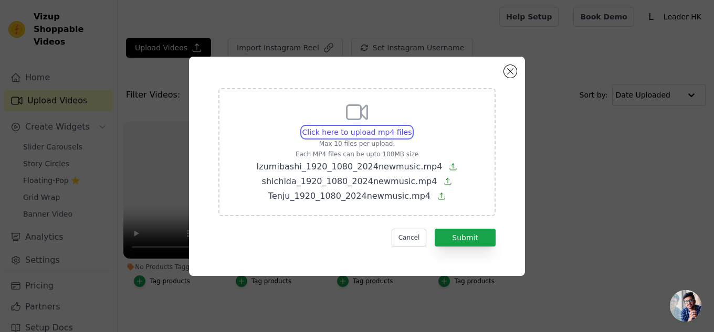
type input "C:\fakepath\Tenju_1920_1080_2024newmusic.mp4"
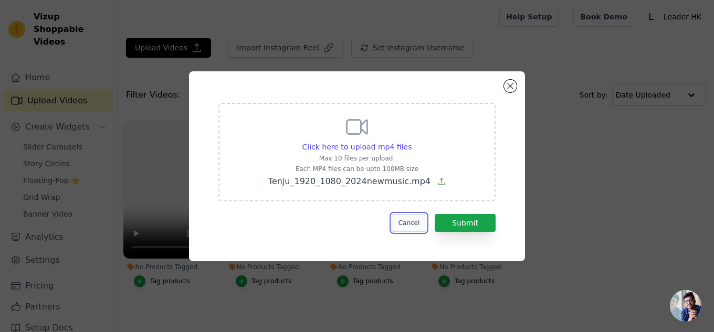
click at [414, 220] on button "Cancel" at bounding box center [409, 223] width 35 height 18
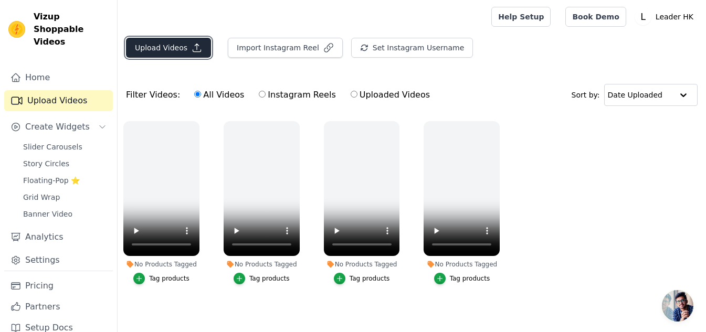
click at [198, 44] on icon "button" at bounding box center [197, 48] width 11 height 11
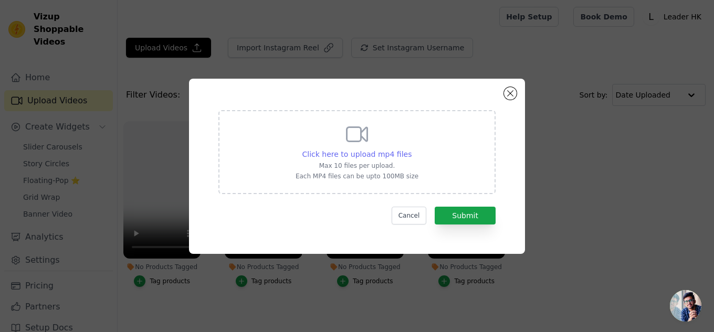
click at [372, 150] on span "Click here to upload mp4 files" at bounding box center [358, 154] width 110 height 8
click at [411, 149] on input "Click here to upload mp4 files Max 10 files per upload. Each MP4 files can be u…" at bounding box center [411, 149] width 1 height 1
type input "C:\fakepath\Izumibashi_1920_1080_2024newmusic.mp4"
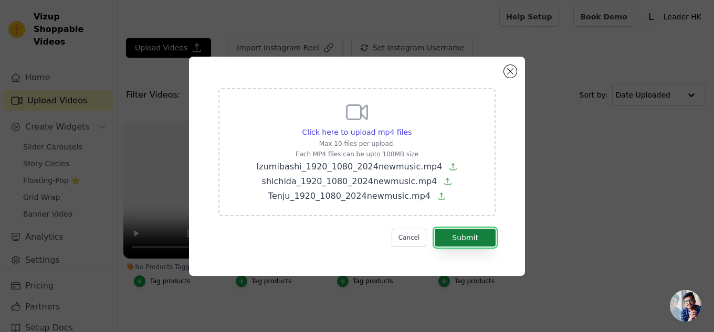
click at [468, 240] on button "Submit" at bounding box center [465, 238] width 61 height 18
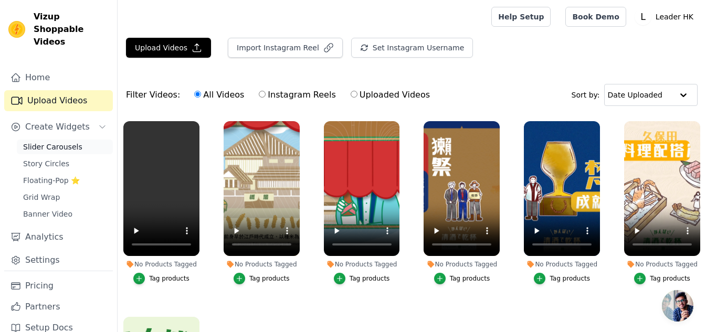
click at [44, 142] on span "Slider Carousels" at bounding box center [52, 147] width 59 height 11
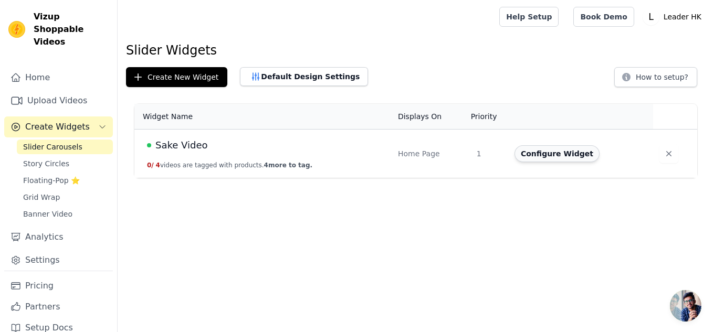
click at [563, 155] on button "Configure Widget" at bounding box center [557, 153] width 85 height 17
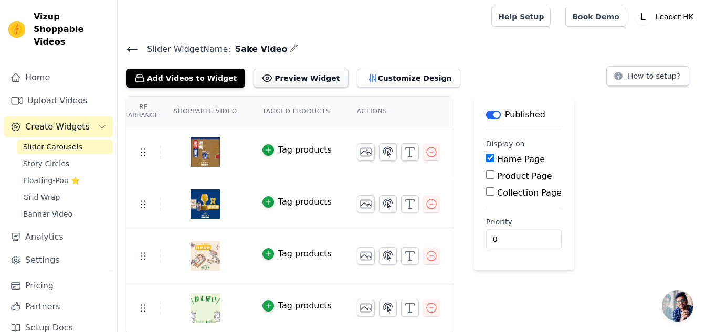
click at [293, 76] on button "Preview Widget" at bounding box center [301, 78] width 95 height 19
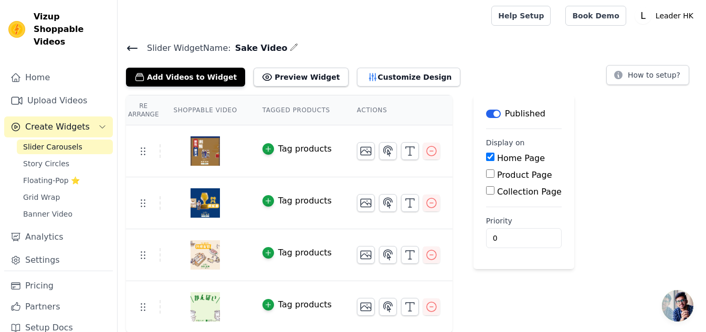
scroll to position [2, 0]
click at [645, 161] on div "Re Arrange Shoppable Video Tagged Products Actions Tag products Tag products Ta…" at bounding box center [412, 214] width 589 height 238
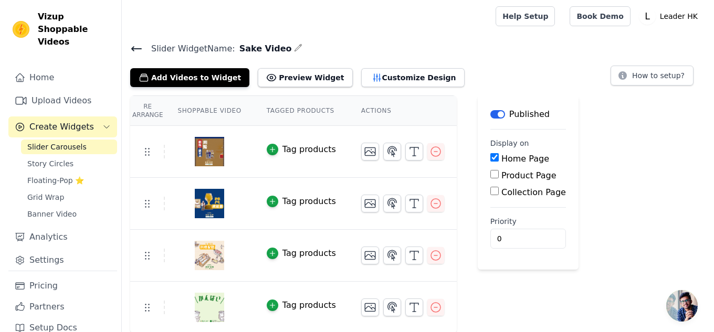
scroll to position [0, 0]
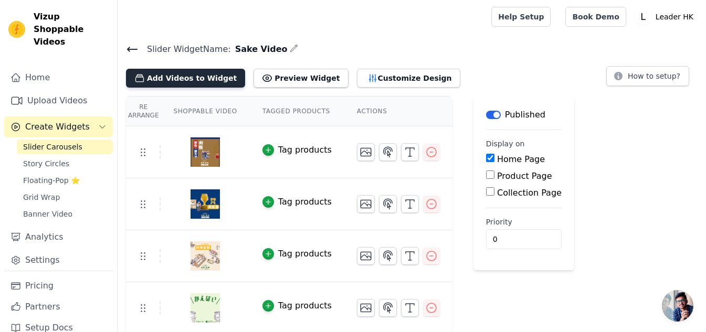
click at [179, 78] on button "Add Videos to Widget" at bounding box center [185, 78] width 119 height 19
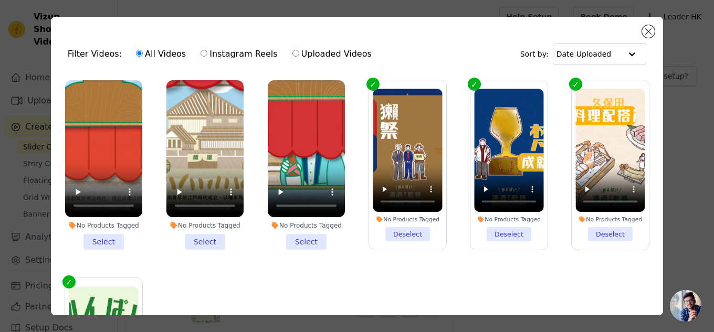
click at [112, 239] on li "No Products Tagged Select" at bounding box center [103, 165] width 77 height 170
click at [0, 0] on input "No Products Tagged Select" at bounding box center [0, 0] width 0 height 0
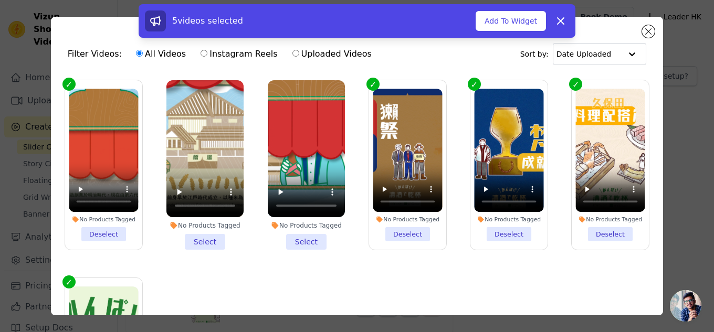
click at [199, 236] on li "No Products Tagged Select" at bounding box center [204, 165] width 77 height 170
click at [0, 0] on input "No Products Tagged Select" at bounding box center [0, 0] width 0 height 0
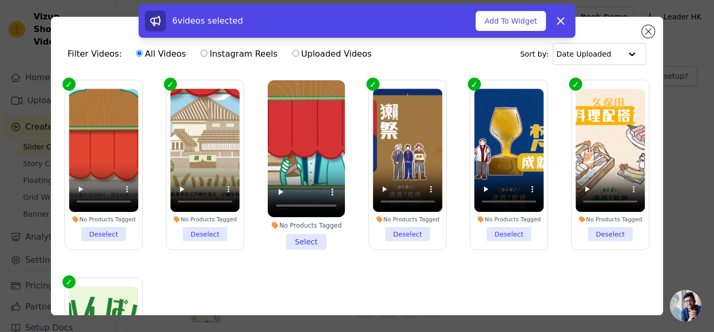
click at [310, 232] on li "No Products Tagged Select" at bounding box center [306, 165] width 77 height 170
click at [0, 0] on input "No Products Tagged Select" at bounding box center [0, 0] width 0 height 0
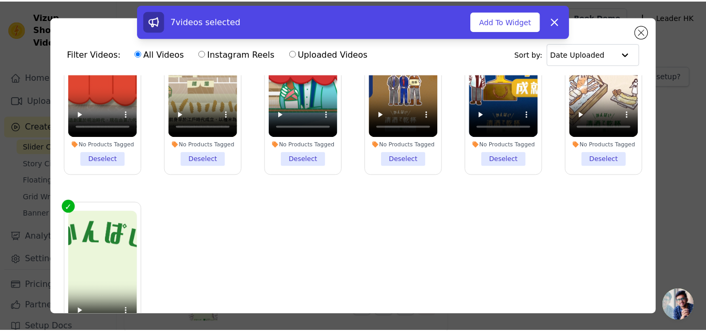
scroll to position [95, 0]
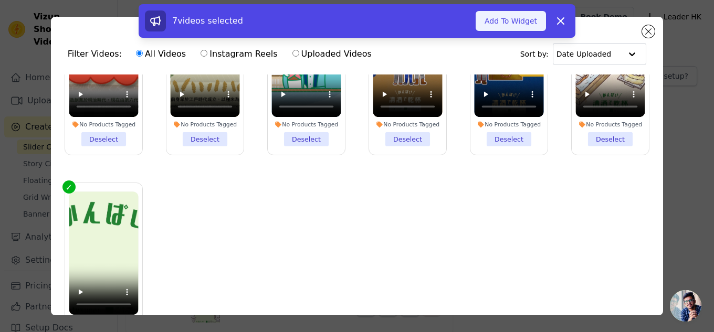
click at [507, 21] on button "Add To Widget" at bounding box center [511, 21] width 70 height 20
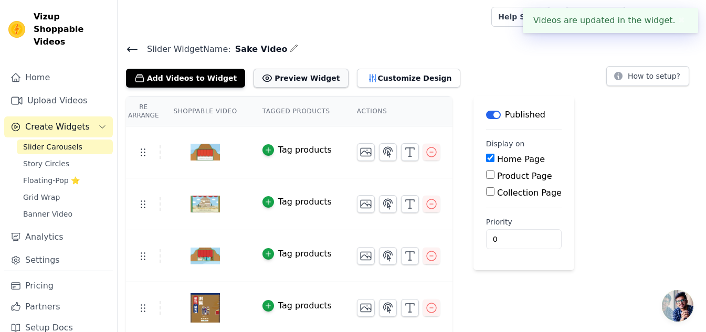
click at [288, 76] on button "Preview Widget" at bounding box center [301, 78] width 95 height 19
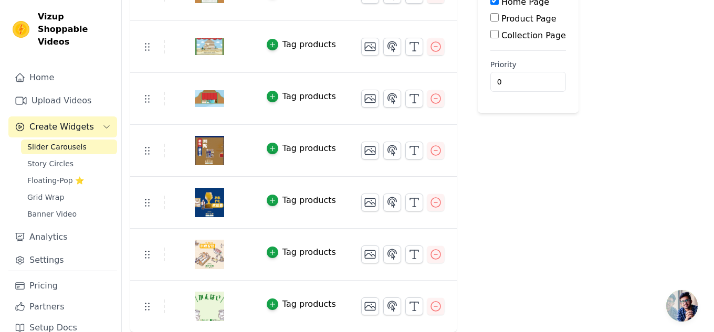
scroll to position [0, 0]
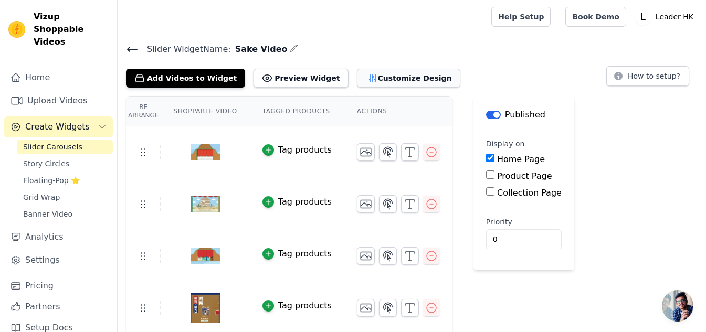
click at [384, 75] on button "Customize Design" at bounding box center [408, 78] width 103 height 19
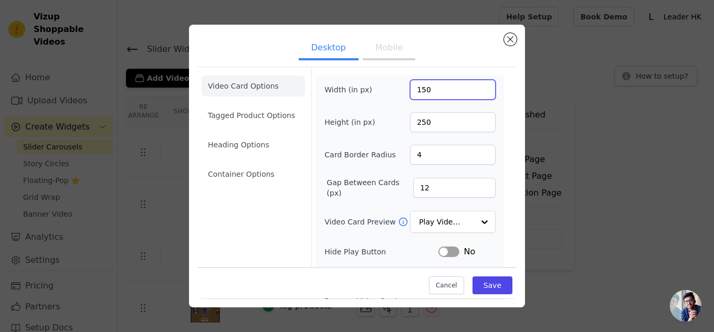
drag, startPoint x: 433, startPoint y: 89, endPoint x: 330, endPoint y: 90, distance: 103.0
click at [330, 90] on div "Width (in px) 150" at bounding box center [410, 90] width 171 height 20
type input "120"
type input "250"
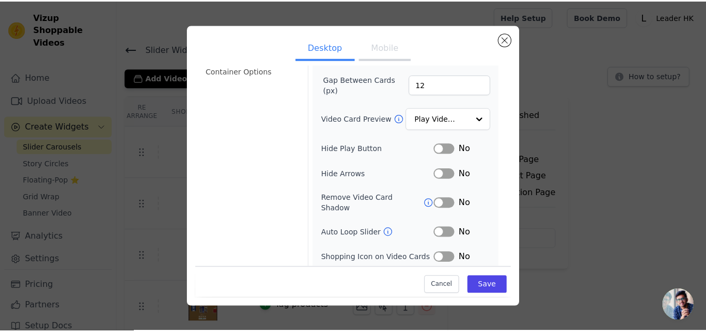
scroll to position [105, 0]
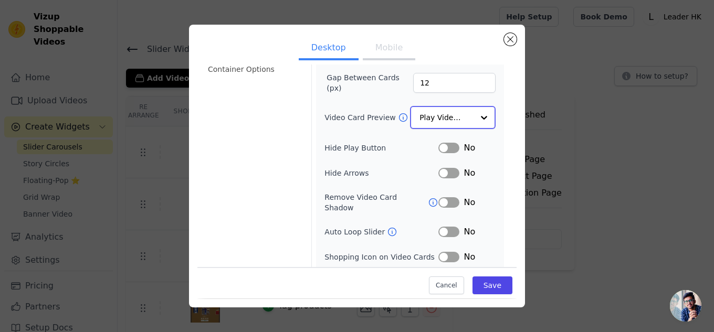
click at [475, 117] on div at bounding box center [484, 117] width 21 height 21
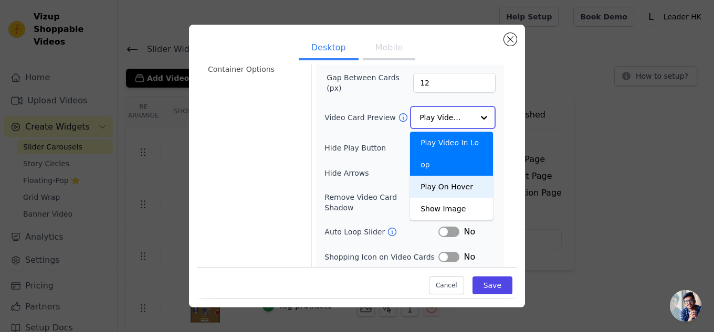
click at [464, 176] on div "Play On Hover" at bounding box center [451, 187] width 83 height 22
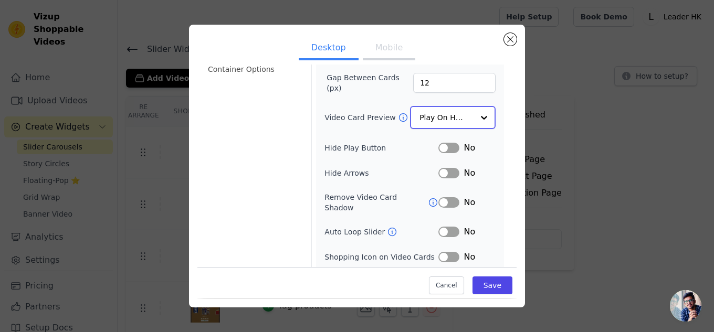
click at [475, 114] on div at bounding box center [484, 117] width 21 height 21
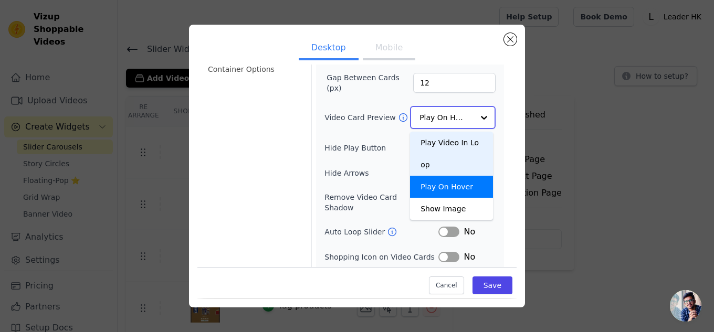
click at [472, 143] on div "Play Video In Loop" at bounding box center [451, 154] width 83 height 44
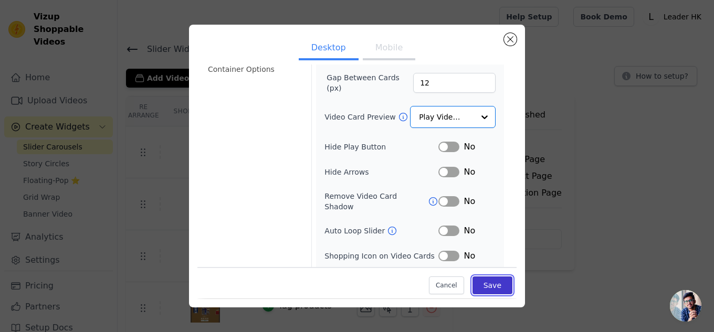
click at [497, 286] on button "Save" at bounding box center [493, 286] width 40 height 18
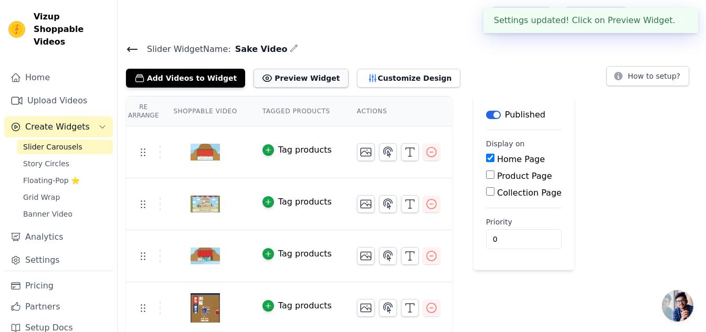
click at [303, 79] on button "Preview Widget" at bounding box center [301, 78] width 95 height 19
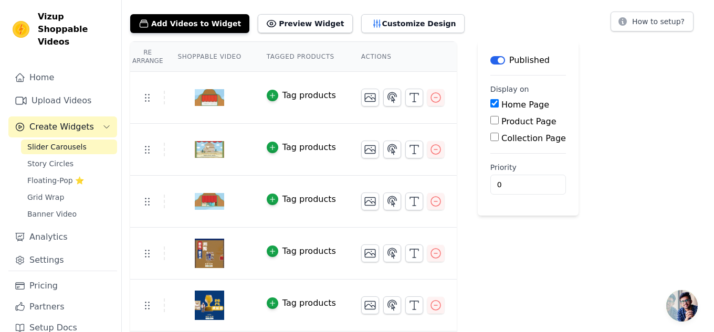
scroll to position [0, 0]
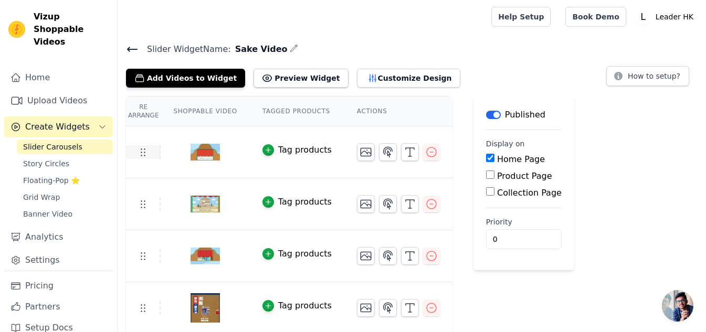
click at [152, 154] on td at bounding box center [143, 152] width 35 height 14
click at [404, 151] on icon "button" at bounding box center [410, 152] width 13 height 13
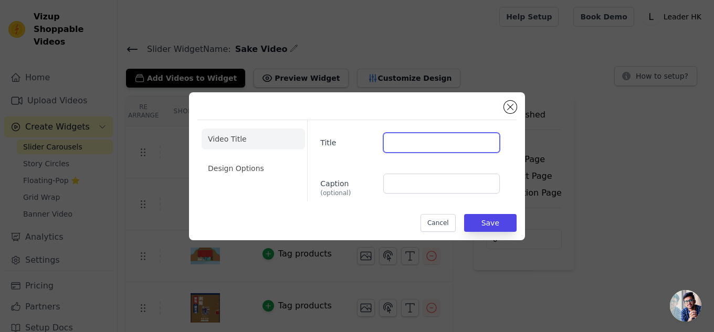
click at [413, 144] on input "Title" at bounding box center [441, 143] width 117 height 20
click at [376, 109] on div "Video Title Design Options Title Caption (optional) Cancel Save" at bounding box center [356, 166] width 319 height 131
click at [445, 226] on button "Cancel" at bounding box center [438, 223] width 35 height 18
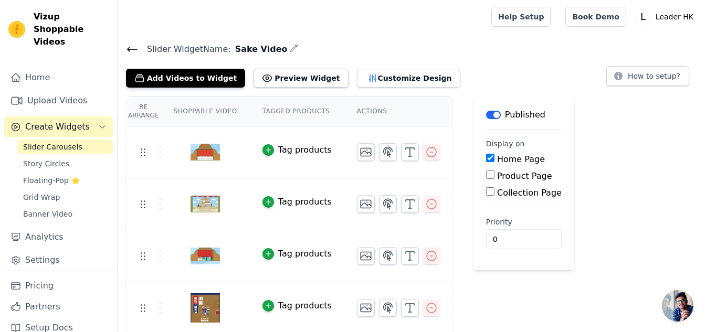
click at [193, 149] on img at bounding box center [205, 152] width 29 height 50
click at [194, 154] on img at bounding box center [205, 152] width 29 height 50
click at [360, 155] on icon "button" at bounding box center [366, 152] width 13 height 13
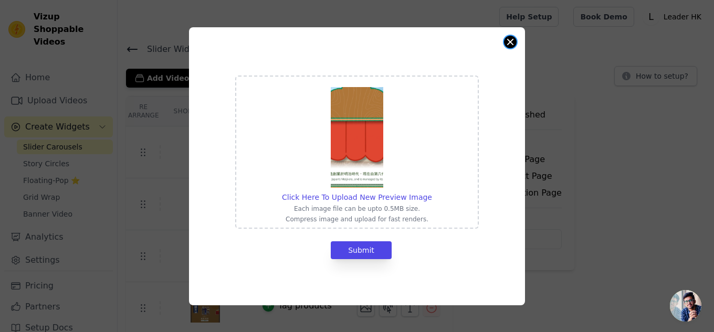
click at [510, 43] on button "Close modal" at bounding box center [510, 42] width 13 height 13
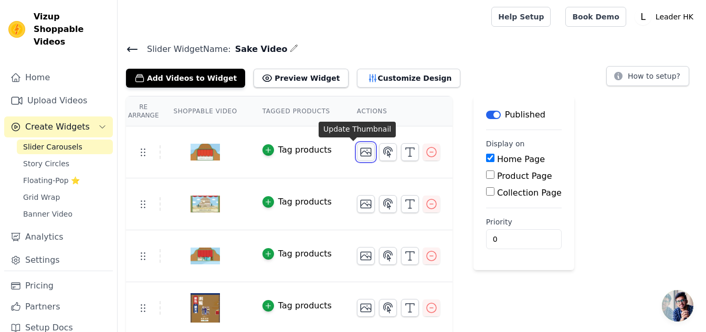
click at [360, 157] on icon "button" at bounding box center [366, 152] width 13 height 13
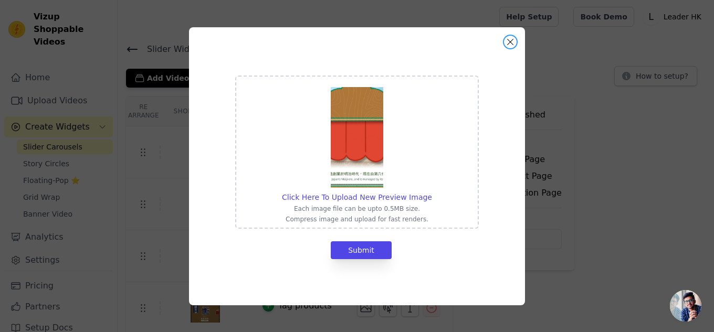
click at [511, 46] on button "Close modal" at bounding box center [510, 42] width 13 height 13
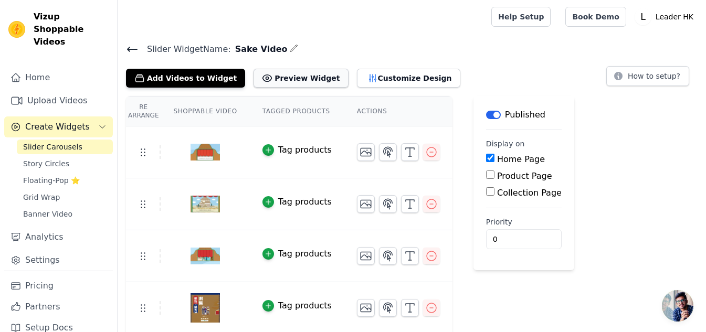
click at [296, 75] on button "Preview Widget" at bounding box center [301, 78] width 95 height 19
click at [289, 74] on button "Preview Widget" at bounding box center [301, 78] width 95 height 19
click at [180, 80] on button "Add Videos to Widget" at bounding box center [185, 78] width 119 height 19
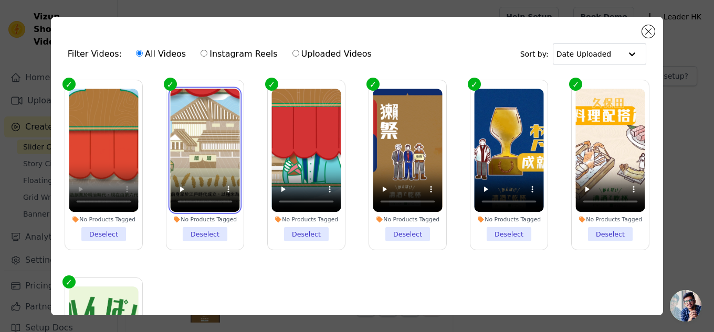
click at [195, 143] on video at bounding box center [204, 150] width 69 height 123
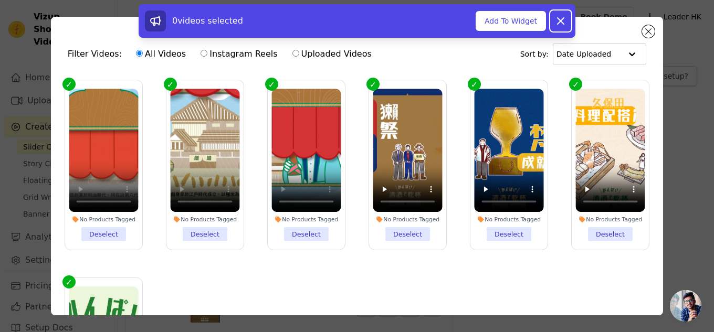
drag, startPoint x: 559, startPoint y: 23, endPoint x: 482, endPoint y: 36, distance: 78.3
click at [482, 36] on div "0 videos selected Add To Widget Dismiss" at bounding box center [357, 21] width 437 height 34
click at [560, 22] on icon at bounding box center [561, 21] width 6 height 6
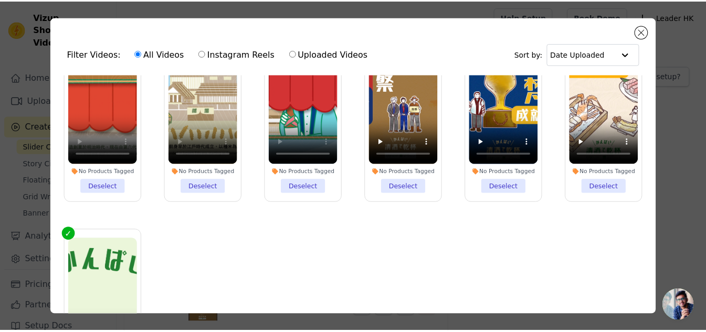
scroll to position [95, 0]
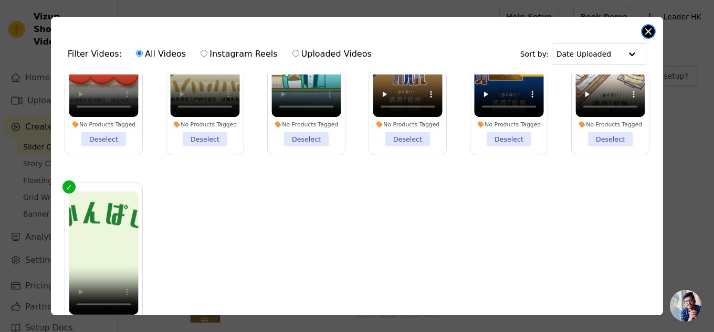
click at [652, 30] on button "Close modal" at bounding box center [648, 31] width 13 height 13
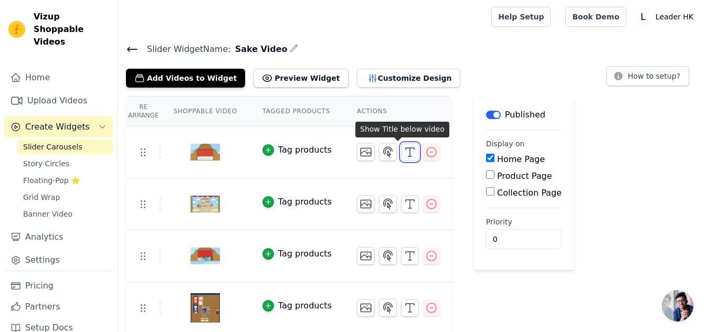
click at [404, 153] on icon "button" at bounding box center [410, 152] width 13 height 13
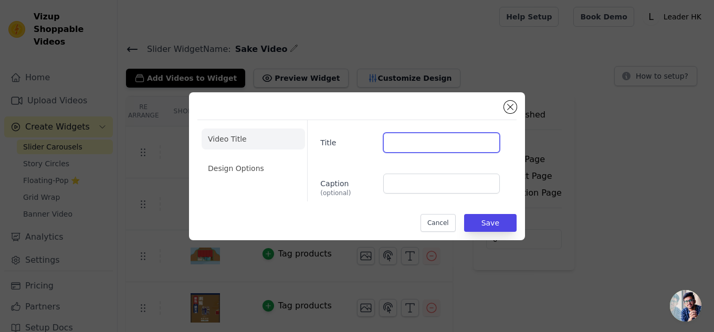
click at [402, 145] on input "Title" at bounding box center [441, 143] width 117 height 20
paste input "天山酒造"
type input "天山酒造"
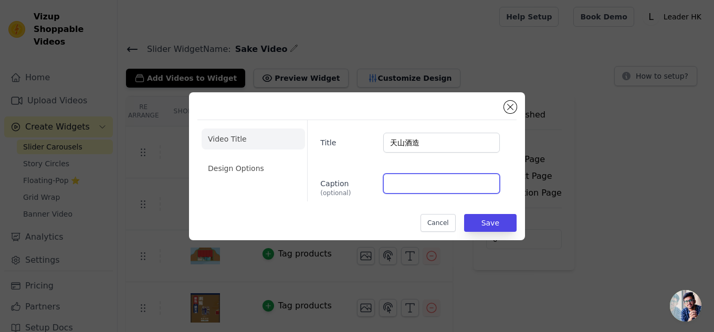
click at [451, 188] on input "Caption (optional)" at bounding box center [441, 184] width 117 height 20
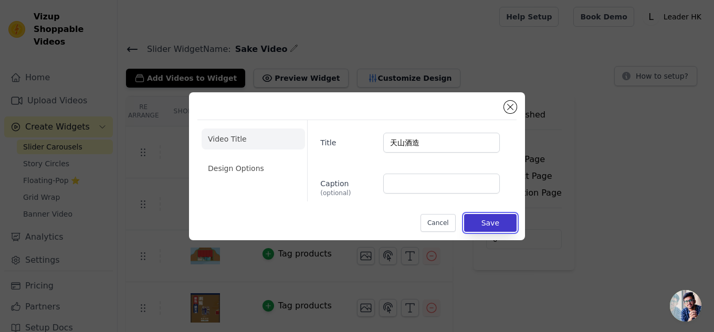
click at [502, 225] on button "Save" at bounding box center [490, 223] width 53 height 18
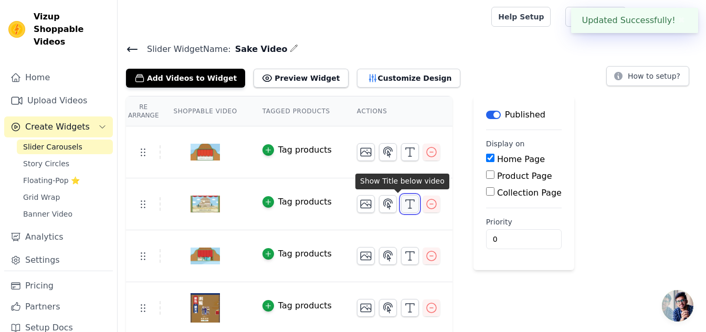
click at [404, 203] on icon "button" at bounding box center [410, 204] width 13 height 13
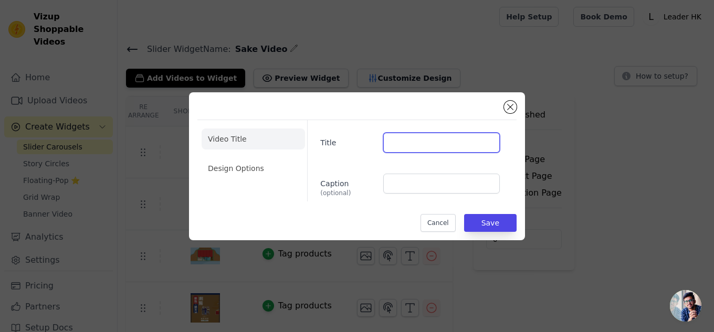
drag, startPoint x: 412, startPoint y: 143, endPoint x: 420, endPoint y: 146, distance: 8.5
click at [412, 143] on input "Title" at bounding box center [441, 143] width 117 height 20
paste input "泉橋酒造"
type input "泉橋酒造"
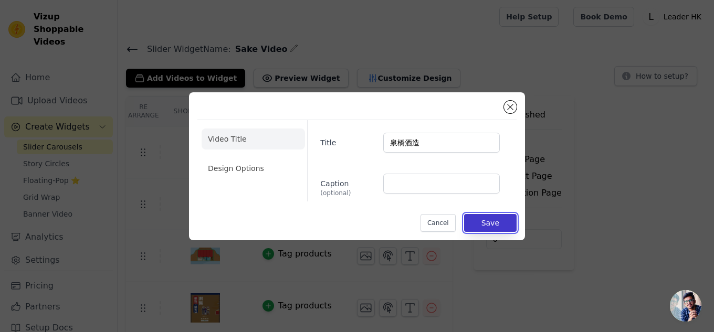
click at [491, 223] on button "Save" at bounding box center [490, 223] width 53 height 18
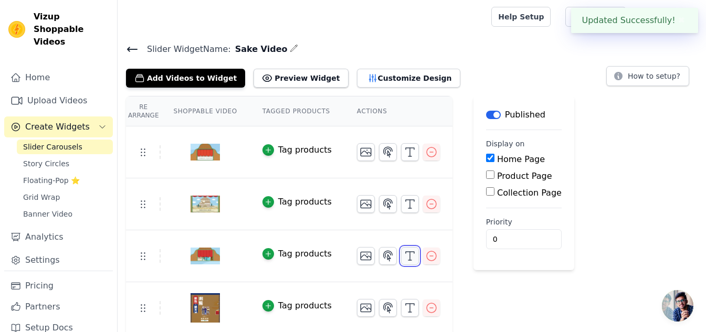
click at [404, 256] on icon "button" at bounding box center [410, 256] width 13 height 13
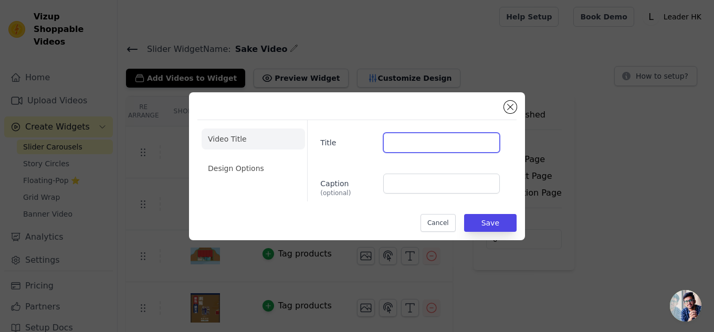
click at [407, 146] on input "Title" at bounding box center [441, 143] width 117 height 20
paste input "天壽酒造"
type input "天壽酒造"
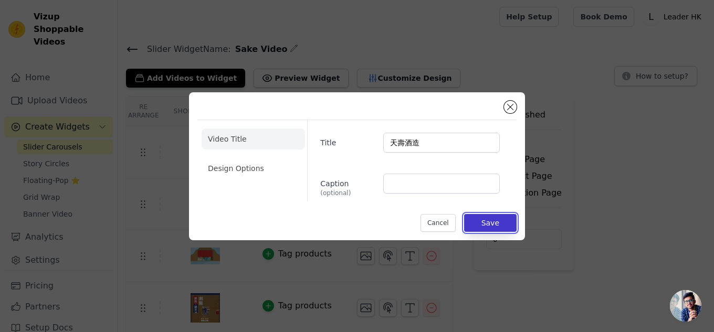
click at [496, 224] on button "Save" at bounding box center [490, 223] width 53 height 18
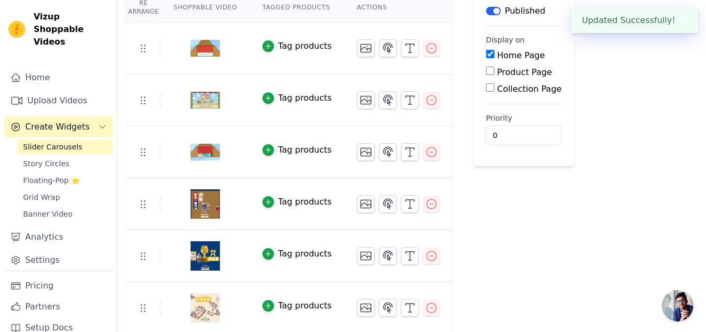
scroll to position [105, 0]
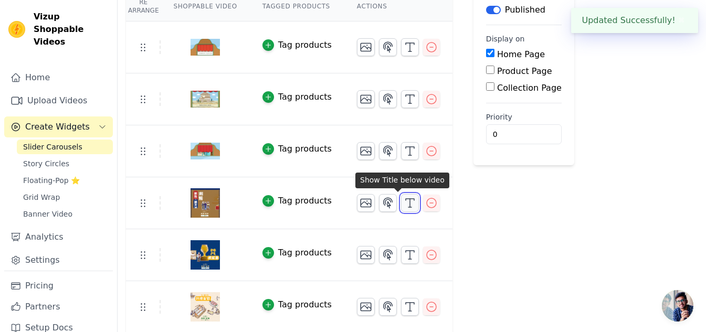
click at [404, 205] on icon "button" at bounding box center [410, 203] width 13 height 13
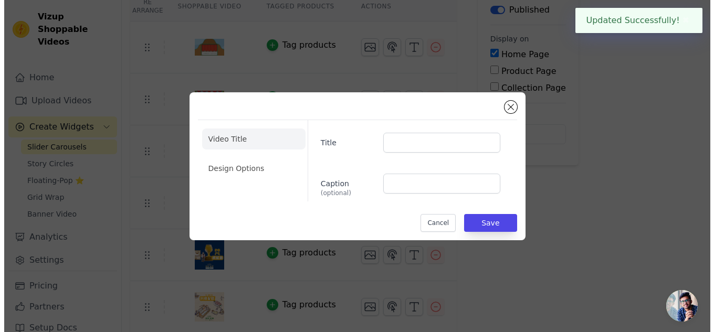
scroll to position [0, 0]
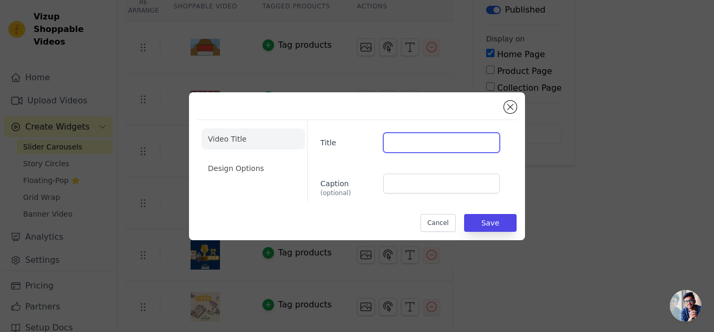
drag, startPoint x: 440, startPoint y: 147, endPoint x: 441, endPoint y: 152, distance: 5.4
click at [440, 147] on input "Title" at bounding box center [441, 143] width 117 height 20
paste input "旭酒造"
type input "旭酒造"
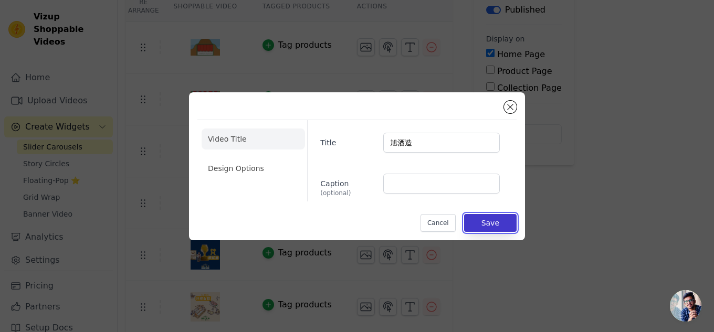
click at [490, 228] on button "Save" at bounding box center [490, 223] width 53 height 18
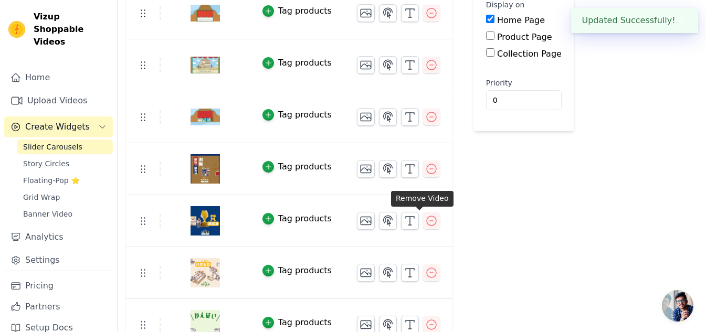
scroll to position [158, 0]
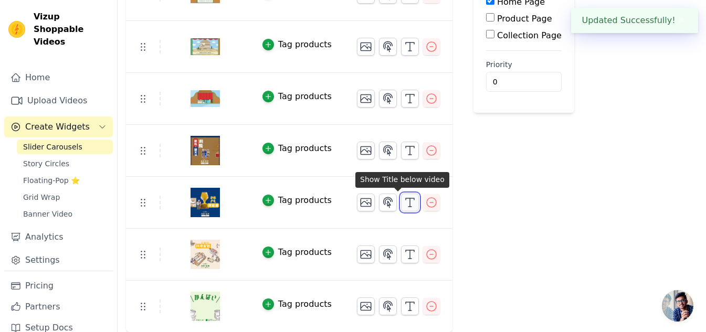
click at [404, 204] on icon "button" at bounding box center [410, 202] width 13 height 13
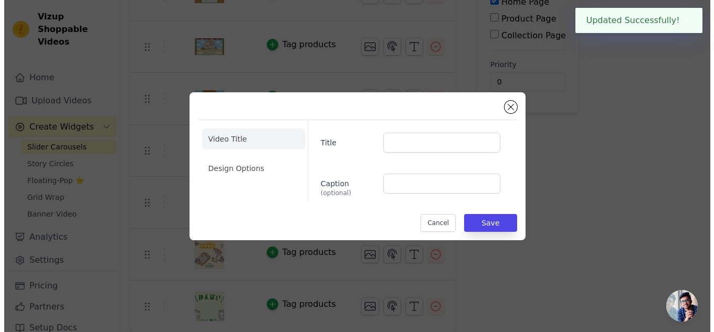
scroll to position [0, 0]
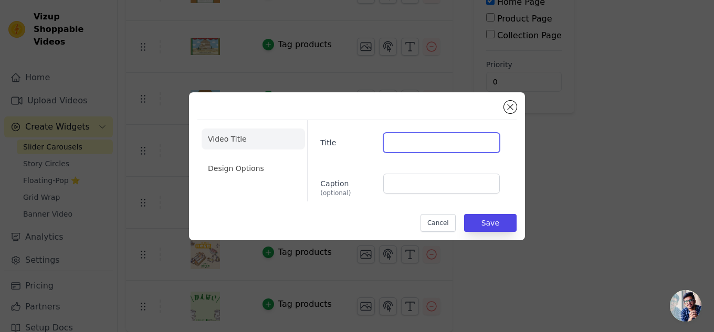
click at [421, 149] on input "Title" at bounding box center [441, 143] width 117 height 20
paste input "加藤吉平商店"
type input "加藤吉平商店"
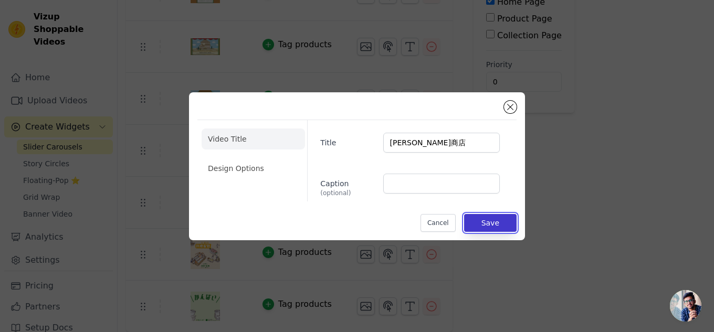
click at [492, 220] on button "Save" at bounding box center [490, 223] width 53 height 18
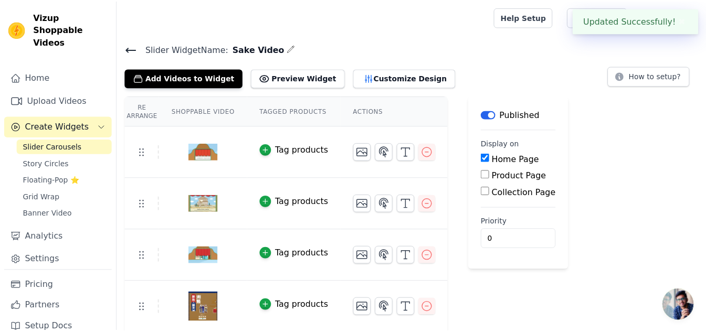
scroll to position [158, 0]
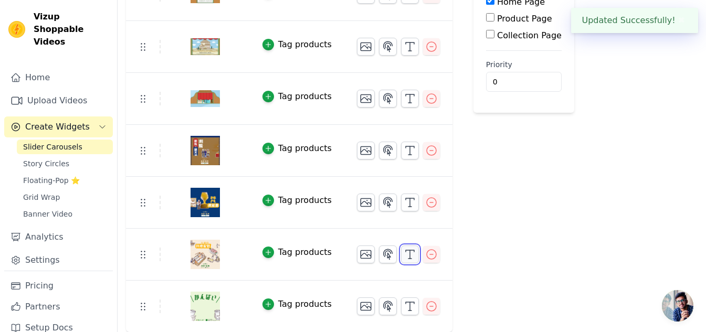
click at [404, 257] on icon "button" at bounding box center [410, 254] width 13 height 13
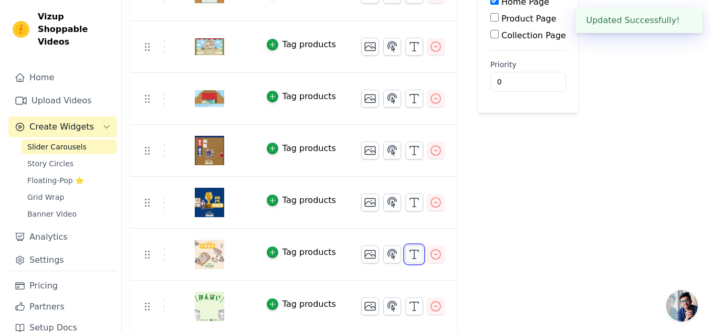
scroll to position [0, 0]
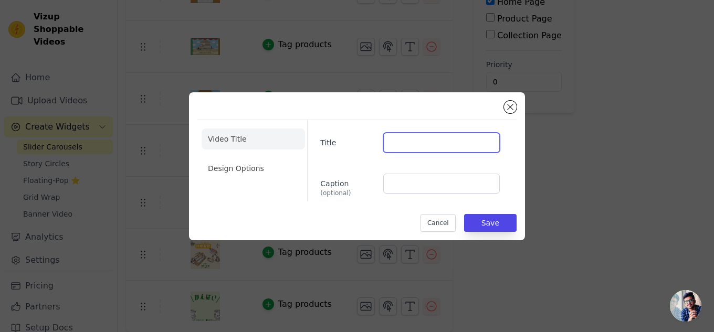
click at [413, 147] on input "Title" at bounding box center [441, 143] width 117 height 20
paste input "朝日酒造"
type input "朝日酒造"
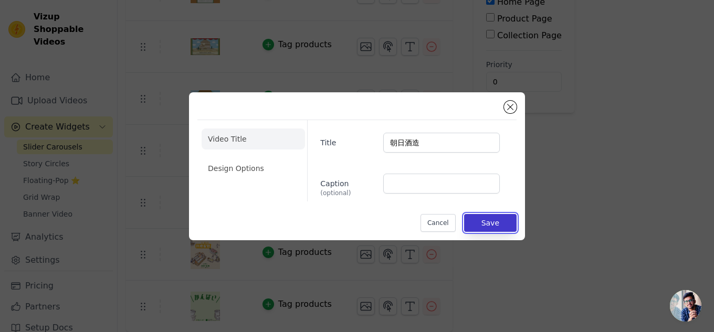
click at [516, 224] on button "Save" at bounding box center [490, 223] width 53 height 18
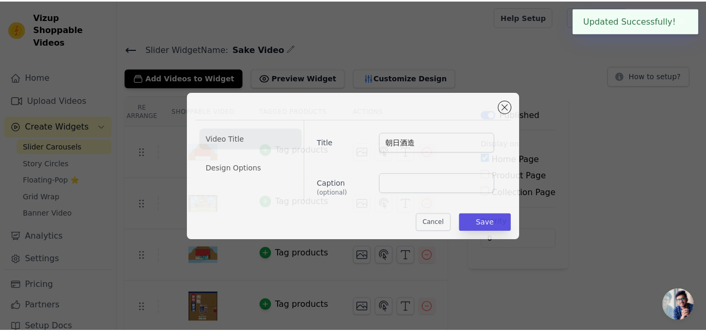
scroll to position [158, 0]
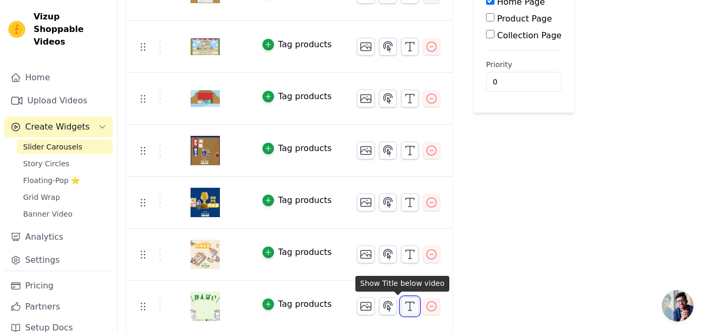
click at [404, 306] on icon "button" at bounding box center [410, 306] width 13 height 13
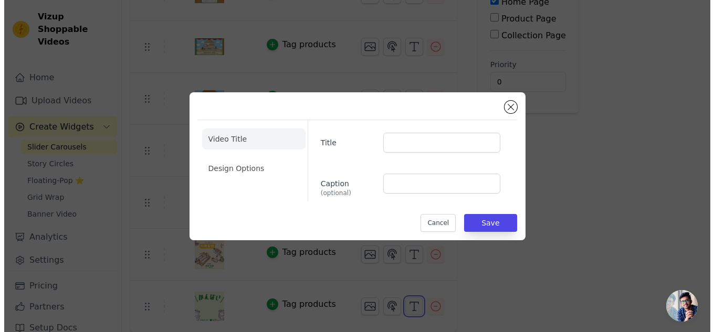
scroll to position [0, 0]
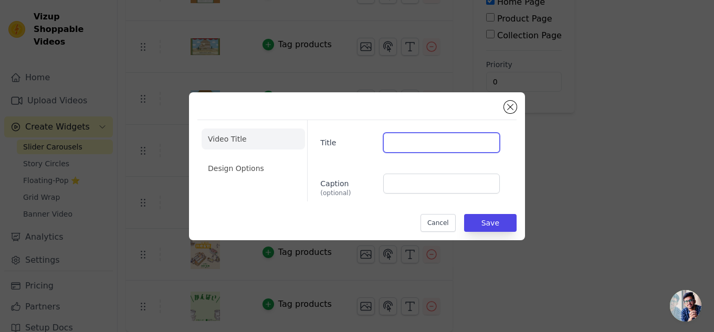
click at [399, 138] on input "Title" at bounding box center [441, 143] width 117 height 20
paste input "齊藤酒造"
type input "齊藤酒造"
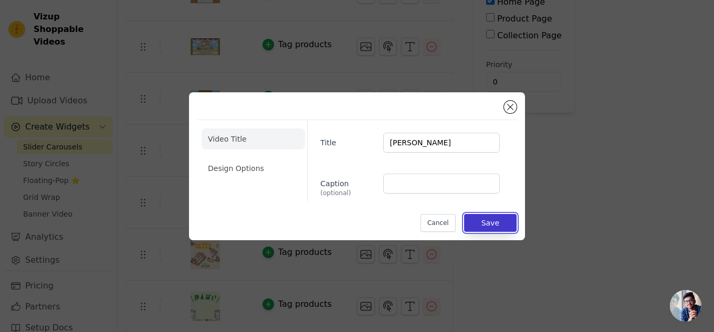
click at [502, 226] on button "Save" at bounding box center [490, 223] width 53 height 18
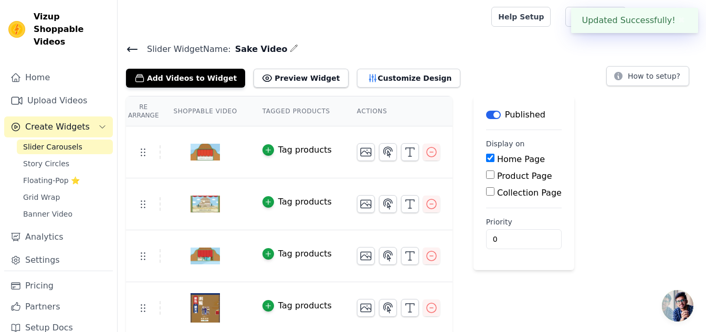
click at [679, 20] on button "✖" at bounding box center [682, 20] width 12 height 13
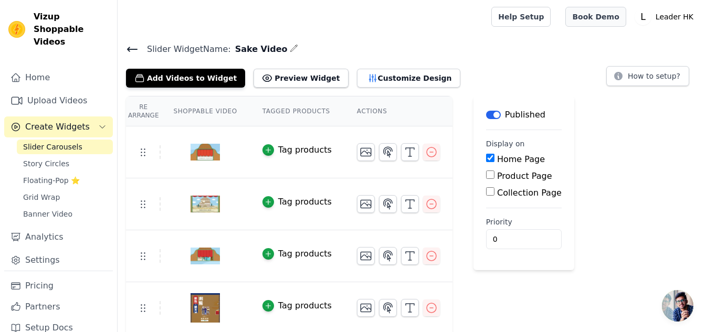
click at [613, 18] on link "Book Demo" at bounding box center [596, 17] width 60 height 20
click at [270, 77] on button "Preview Widget" at bounding box center [301, 78] width 95 height 19
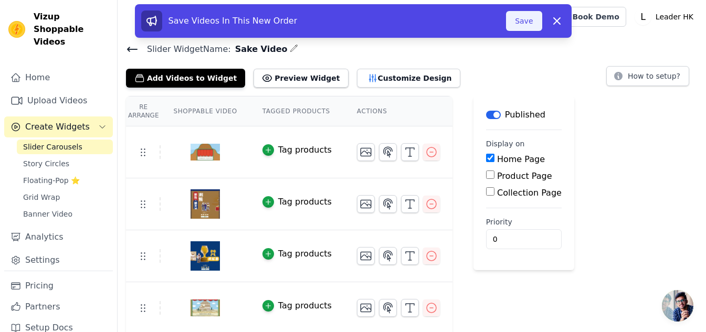
click at [527, 16] on button "Save" at bounding box center [524, 21] width 36 height 20
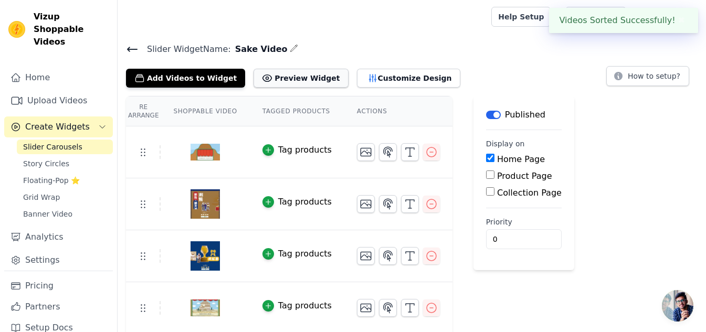
click at [282, 76] on button "Preview Widget" at bounding box center [301, 78] width 95 height 19
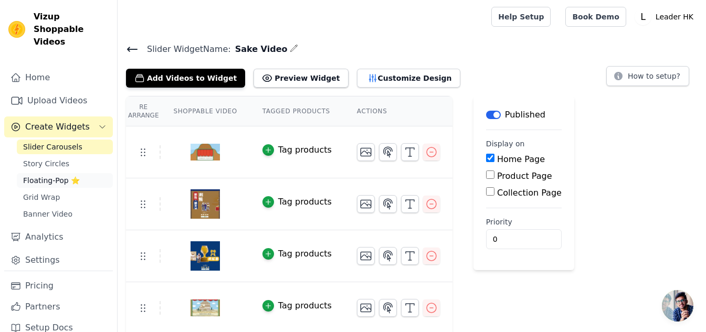
click at [43, 175] on span "Floating-Pop ⭐" at bounding box center [51, 180] width 57 height 11
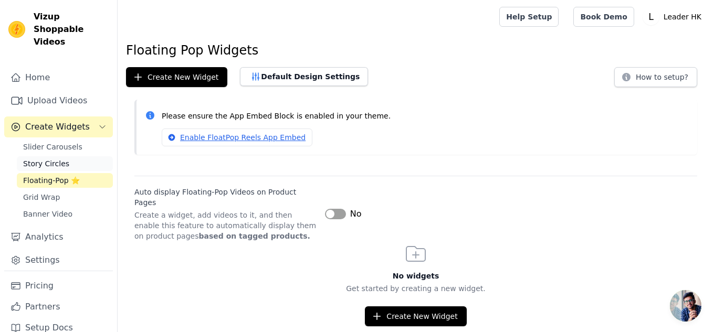
click at [32, 159] on span "Story Circles" at bounding box center [46, 164] width 46 height 11
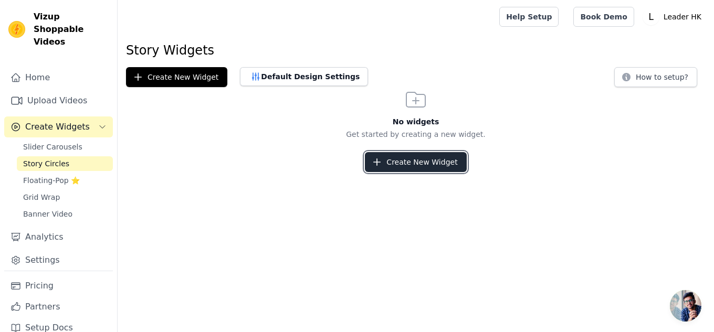
click at [401, 158] on button "Create New Widget" at bounding box center [415, 162] width 101 height 20
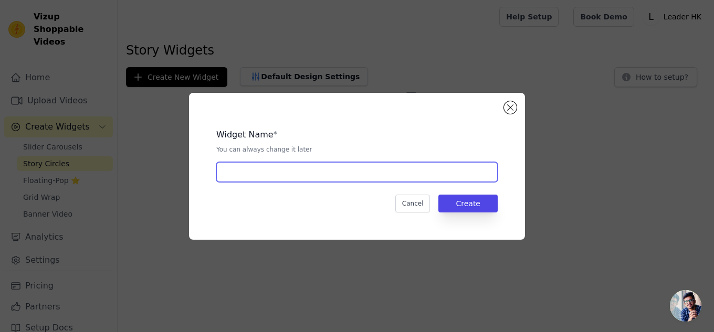
click at [447, 168] on input "text" at bounding box center [357, 172] width 282 height 20
type input "Video"
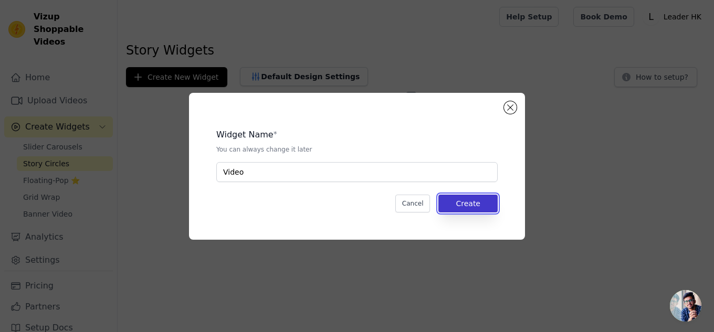
click at [456, 199] on button "Create" at bounding box center [468, 204] width 59 height 18
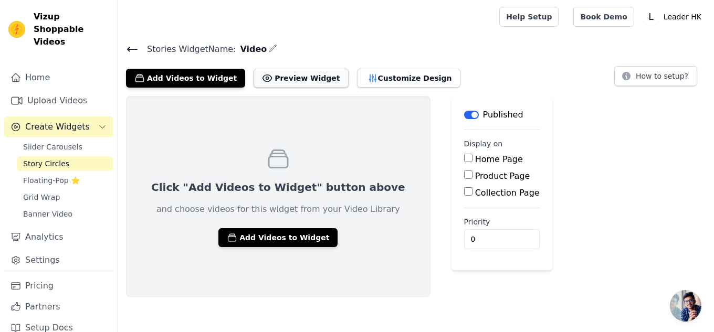
click at [275, 81] on button "Preview Widget" at bounding box center [301, 78] width 95 height 19
click at [369, 78] on button "Customize Design" at bounding box center [408, 78] width 103 height 19
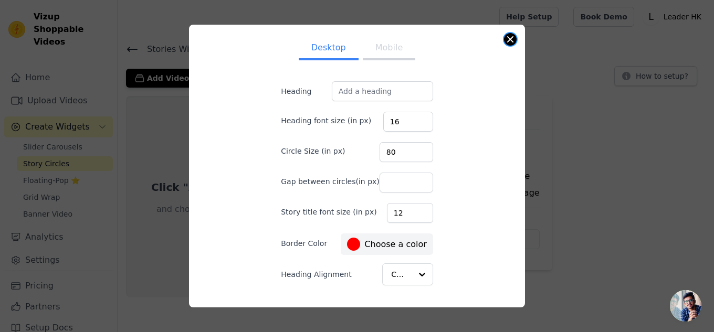
click at [505, 39] on button "Close modal" at bounding box center [510, 39] width 13 height 13
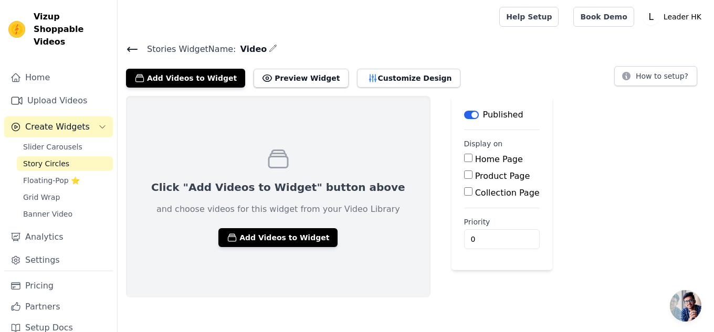
click at [134, 45] on icon at bounding box center [132, 49] width 13 height 13
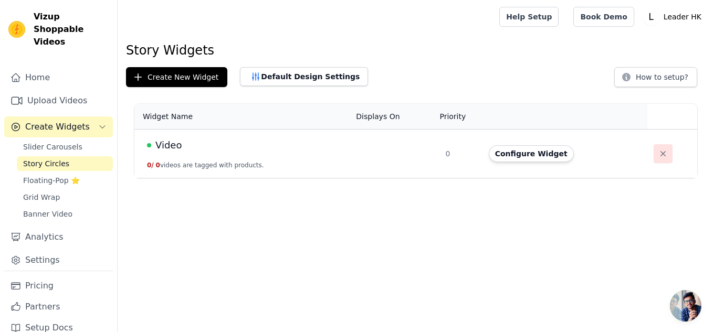
click at [661, 151] on icon "button" at bounding box center [663, 154] width 11 height 11
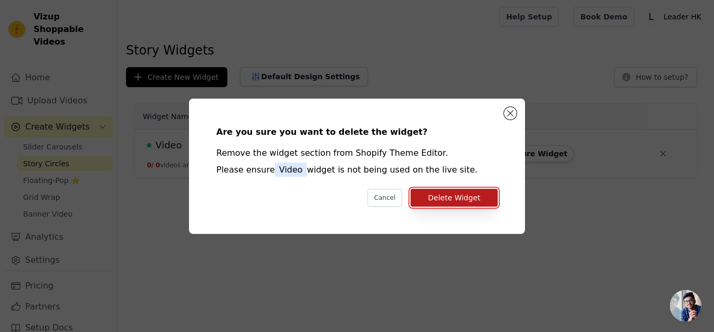
click at [440, 202] on button "Delete Widget" at bounding box center [454, 198] width 87 height 18
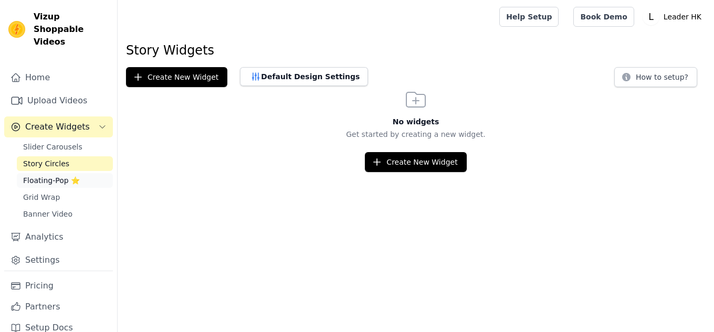
click at [56, 175] on span "Floating-Pop ⭐" at bounding box center [51, 180] width 57 height 11
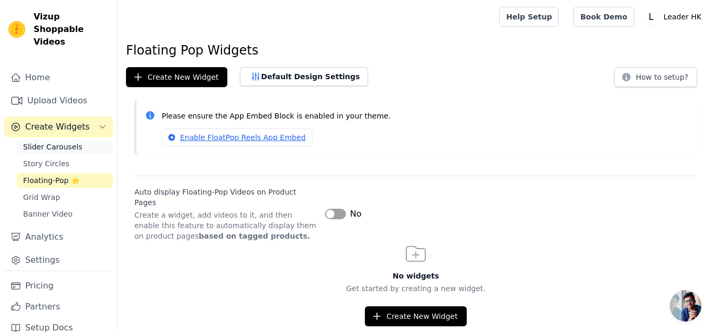
click at [53, 142] on span "Slider Carousels" at bounding box center [52, 147] width 59 height 11
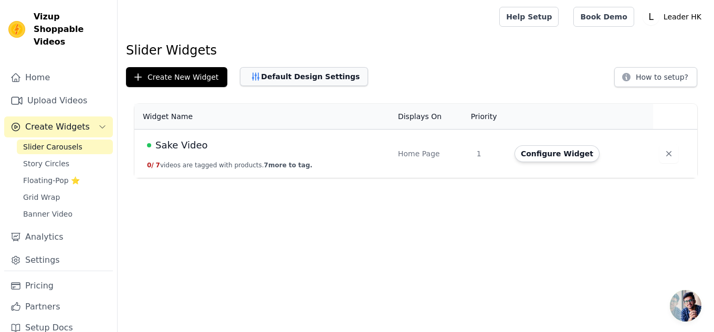
click at [290, 77] on button "Default Design Settings" at bounding box center [304, 76] width 128 height 19
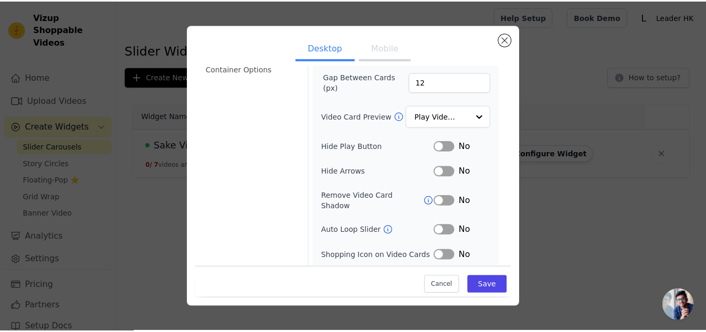
scroll to position [145, 0]
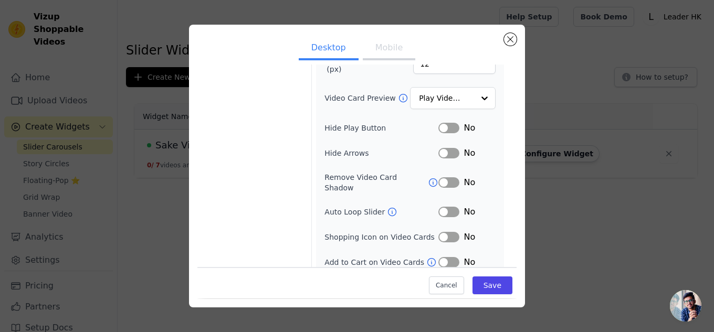
click at [450, 207] on button "Label" at bounding box center [449, 212] width 21 height 11
click at [448, 232] on button "Label" at bounding box center [449, 237] width 21 height 11
click at [486, 287] on button "Save" at bounding box center [493, 286] width 40 height 18
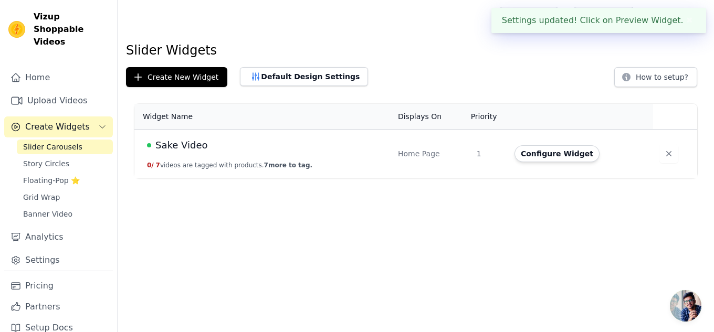
click at [638, 25] on div "Settings updated! Click on Preview Widget. ✖" at bounding box center [599, 20] width 215 height 25
click at [621, 19] on div "Settings updated! Click on Preview Widget. ✖" at bounding box center [599, 20] width 215 height 25
click at [617, 24] on div "Settings updated! Click on Preview Widget. ✖" at bounding box center [599, 20] width 215 height 25
click at [684, 21] on button "✖" at bounding box center [690, 20] width 12 height 13
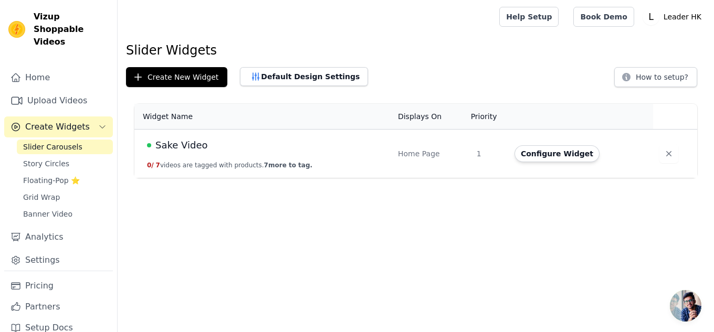
click at [200, 144] on span "Sake Video" at bounding box center [181, 145] width 52 height 15
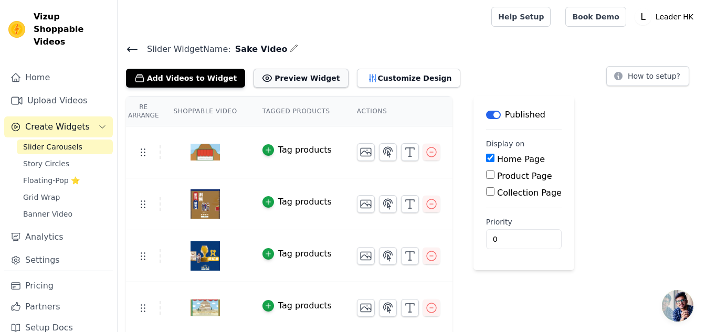
click at [282, 84] on button "Preview Widget" at bounding box center [301, 78] width 95 height 19
click at [290, 75] on button "Preview Widget" at bounding box center [301, 78] width 95 height 19
click at [382, 152] on icon "button" at bounding box center [388, 152] width 13 height 13
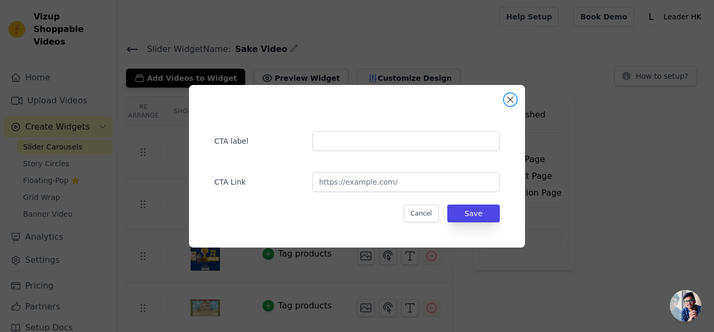
click at [515, 96] on button "Close modal" at bounding box center [510, 99] width 13 height 13
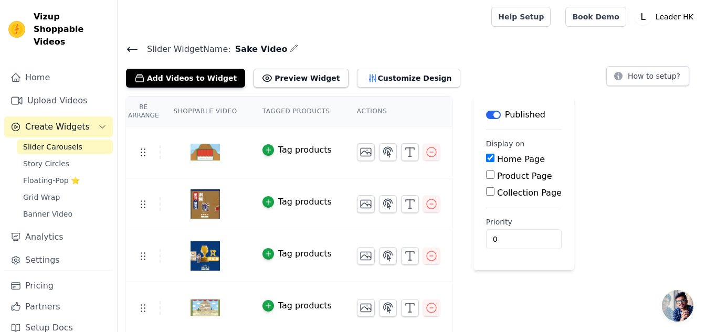
click at [202, 158] on img at bounding box center [205, 152] width 29 height 50
click at [201, 155] on img at bounding box center [205, 152] width 29 height 50
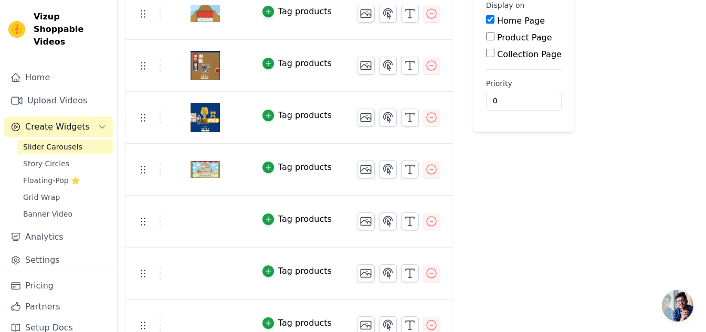
scroll to position [158, 0]
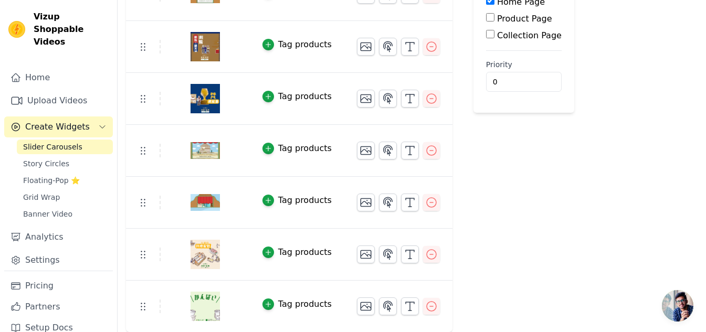
click at [195, 206] on img at bounding box center [205, 203] width 29 height 50
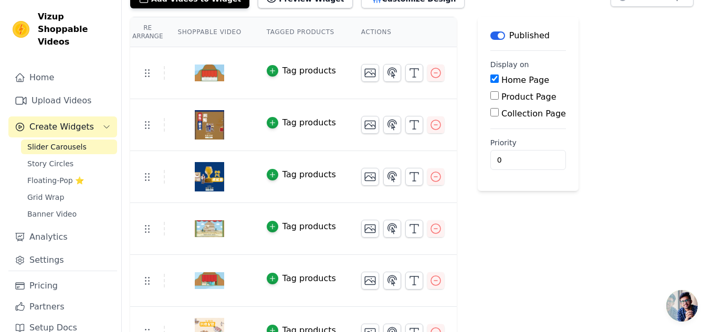
scroll to position [0, 0]
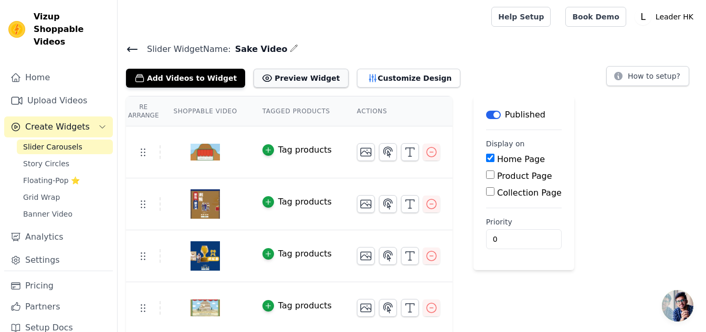
click at [265, 82] on button "Preview Widget" at bounding box center [301, 78] width 95 height 19
click at [388, 79] on button "Customize Design" at bounding box center [408, 78] width 103 height 19
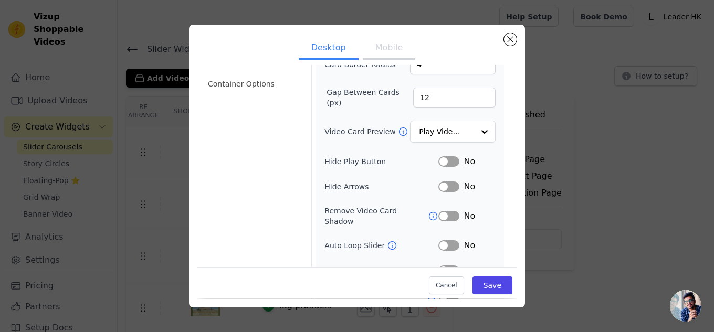
scroll to position [105, 0]
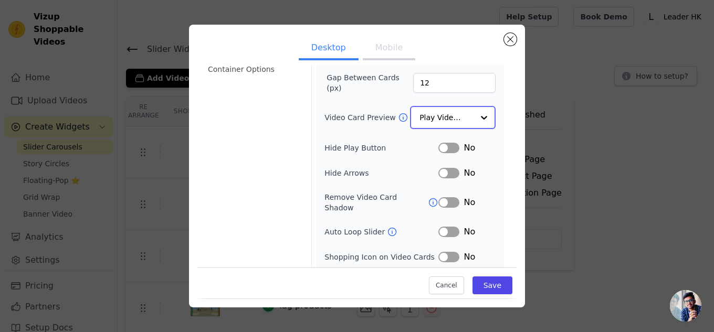
click at [445, 119] on input "Video Card Preview" at bounding box center [447, 117] width 54 height 21
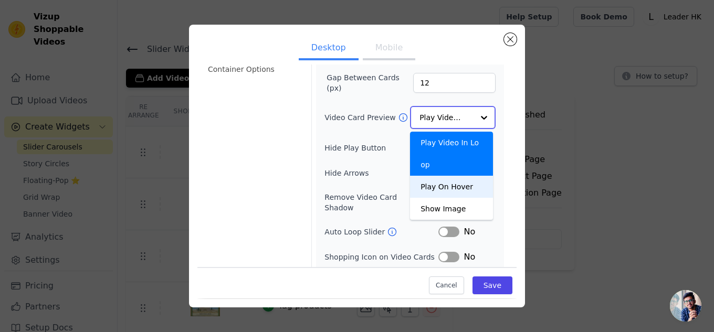
click at [449, 176] on div "Play On Hover" at bounding box center [451, 187] width 83 height 22
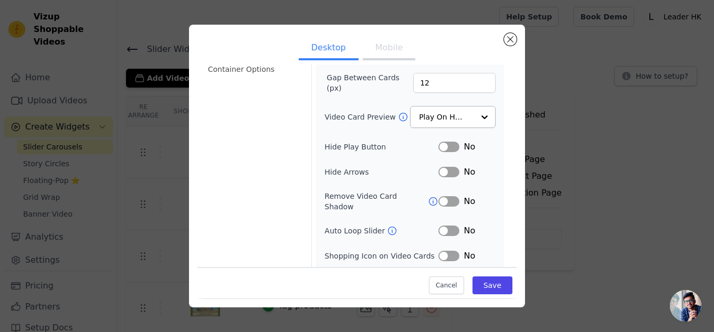
click at [447, 170] on button "Label" at bounding box center [449, 172] width 21 height 11
click at [439, 171] on button "Label" at bounding box center [449, 172] width 21 height 11
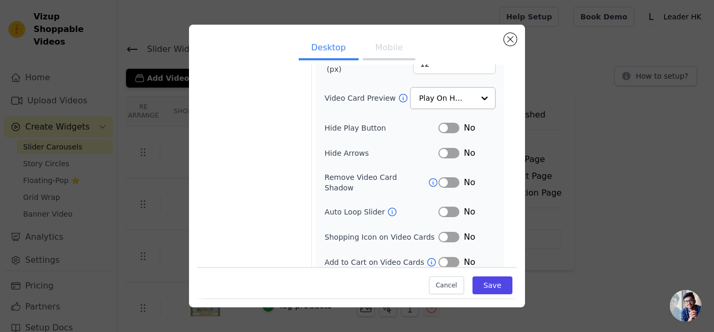
click at [452, 207] on button "Label" at bounding box center [449, 212] width 21 height 11
click at [451, 232] on button "Label" at bounding box center [449, 237] width 21 height 11
click at [446, 257] on button "Label" at bounding box center [449, 262] width 21 height 11
click at [495, 283] on button "Save" at bounding box center [493, 286] width 40 height 18
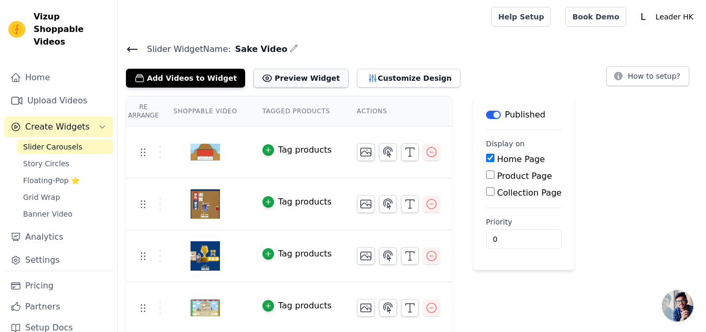
click at [286, 76] on button "Preview Widget" at bounding box center [301, 78] width 95 height 19
click at [357, 75] on button "Customize Design" at bounding box center [408, 78] width 103 height 19
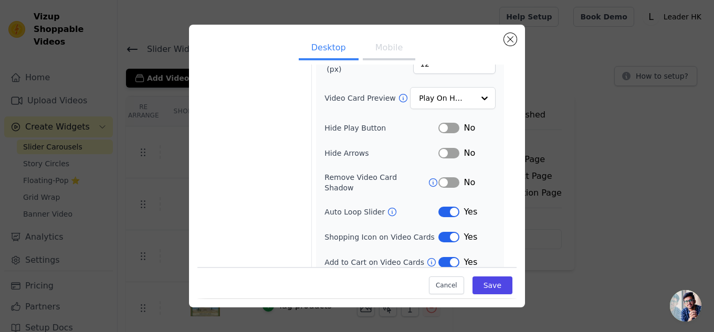
click at [439, 232] on button "Label" at bounding box center [449, 237] width 21 height 11
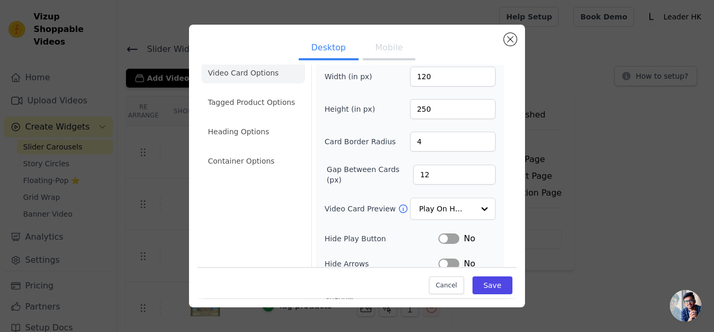
scroll to position [0, 0]
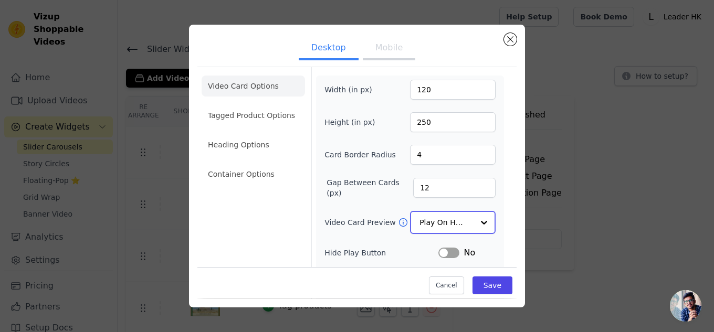
click at [474, 221] on div at bounding box center [484, 222] width 21 height 21
click at [496, 214] on form "Width (in px) 120 Height (in px) 250 Card Border Radius 4 Gap Between Cards (px…" at bounding box center [409, 234] width 197 height 334
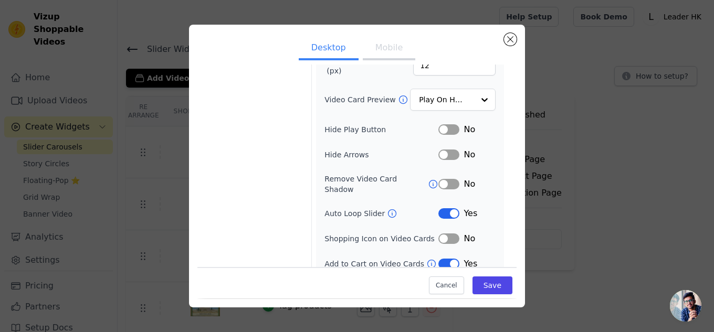
scroll to position [124, 0]
click at [439, 257] on button "Label" at bounding box center [449, 262] width 21 height 11
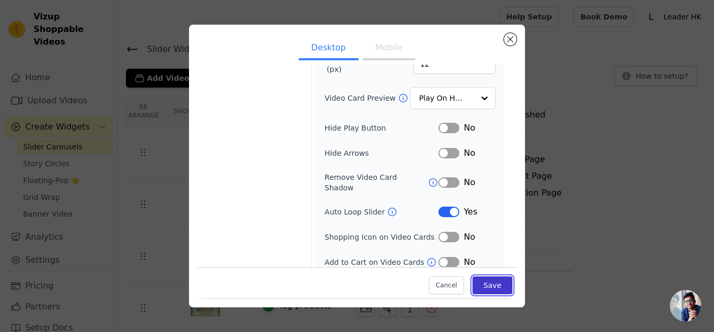
click at [496, 286] on button "Save" at bounding box center [493, 286] width 40 height 18
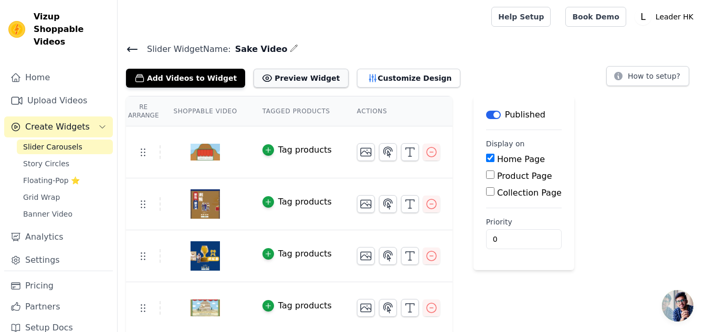
click at [268, 81] on button "Preview Widget" at bounding box center [301, 78] width 95 height 19
click at [359, 80] on button "Customize Design" at bounding box center [408, 78] width 103 height 19
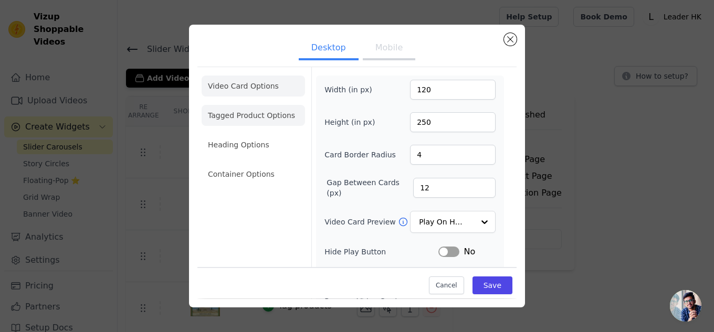
click at [256, 164] on li "Tagged Product Options" at bounding box center [253, 174] width 103 height 21
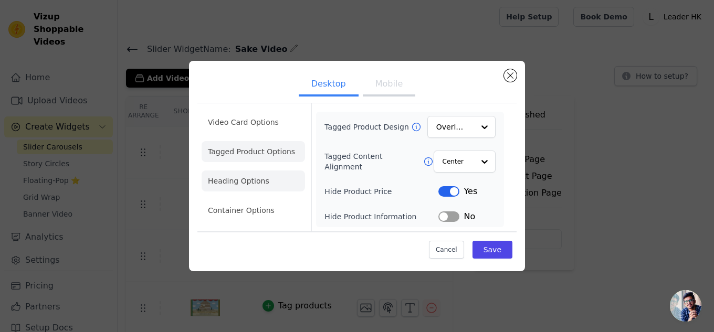
click at [255, 183] on li "Heading Options" at bounding box center [253, 181] width 103 height 21
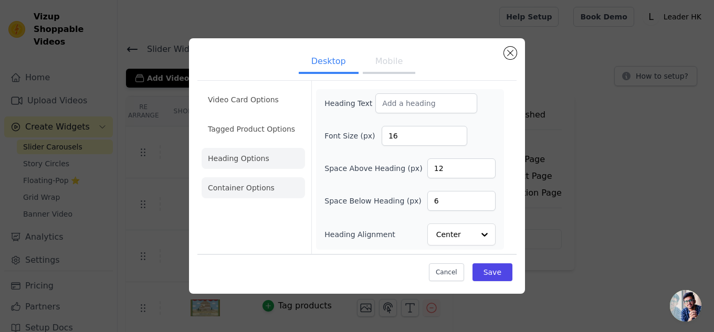
click at [256, 190] on li "Container Options" at bounding box center [253, 188] width 103 height 21
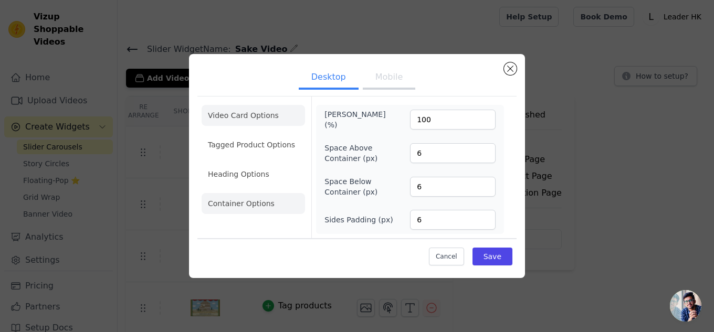
click at [245, 134] on li "Video Card Options" at bounding box center [253, 144] width 103 height 21
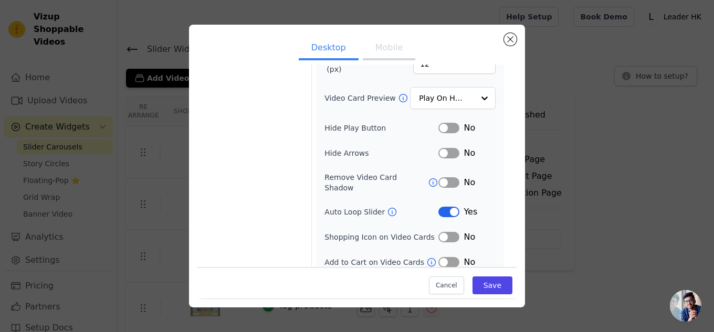
click at [439, 207] on button "Label" at bounding box center [449, 212] width 21 height 11
click at [481, 287] on button "Save" at bounding box center [493, 286] width 40 height 18
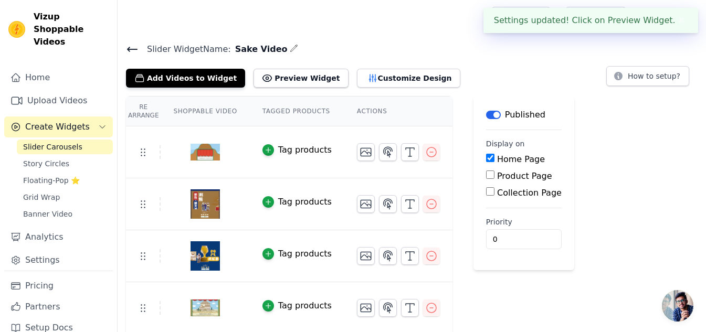
click at [682, 18] on button "✖" at bounding box center [682, 20] width 12 height 13
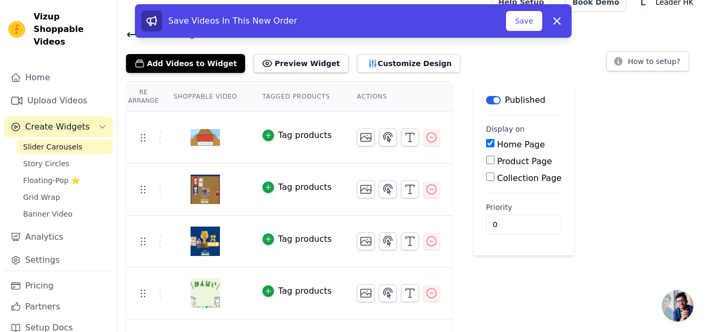
scroll to position [0, 0]
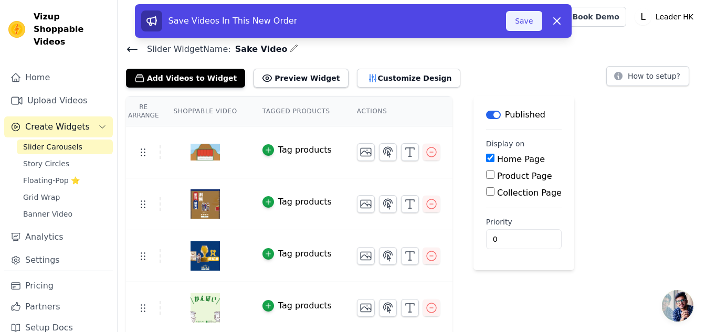
click at [525, 23] on button "Save" at bounding box center [524, 21] width 36 height 20
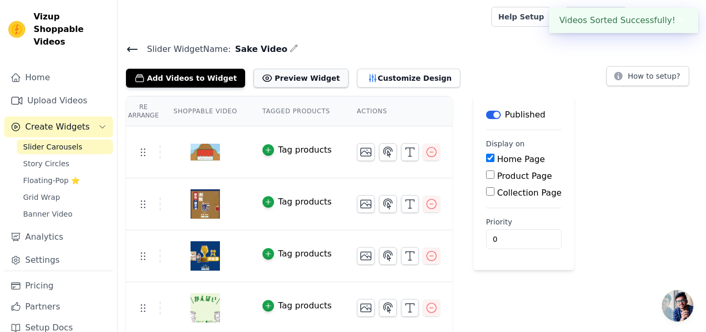
click at [282, 80] on button "Preview Widget" at bounding box center [301, 78] width 95 height 19
